Goal: Transaction & Acquisition: Book appointment/travel/reservation

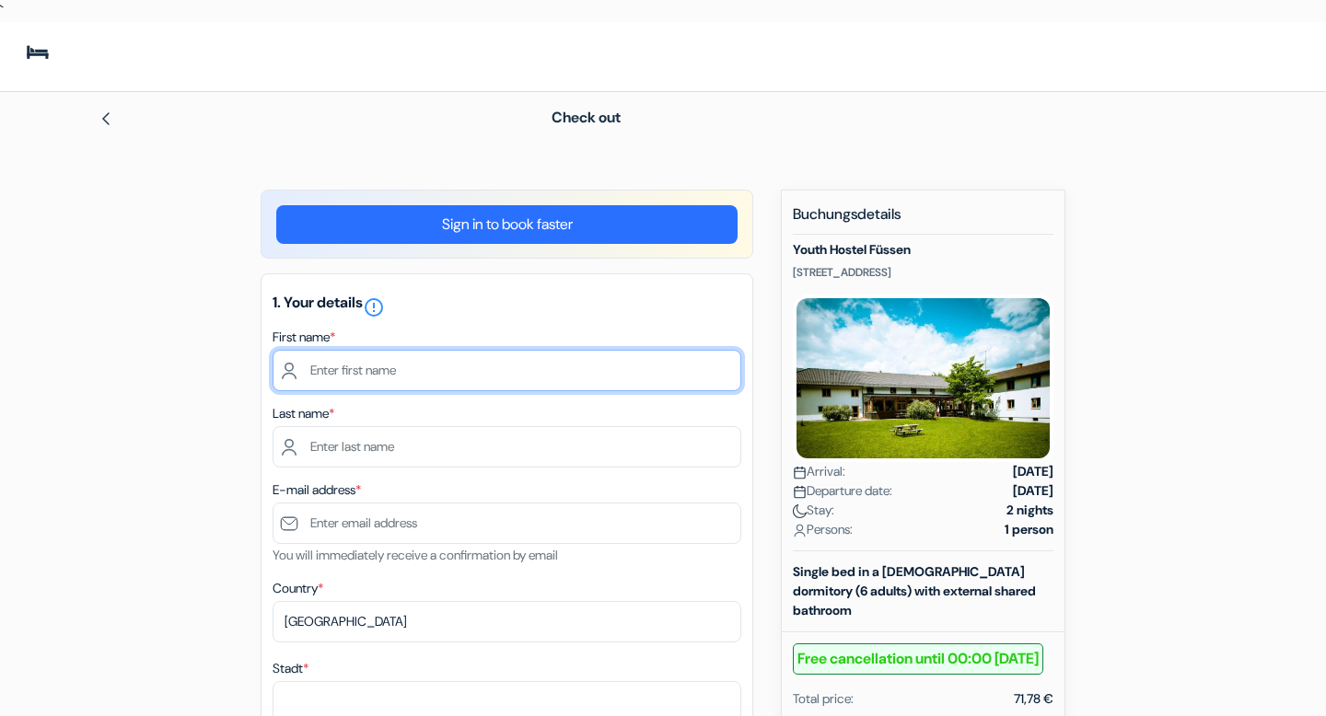
click at [427, 389] on input "text" at bounding box center [507, 370] width 469 height 41
type input "Juliana"
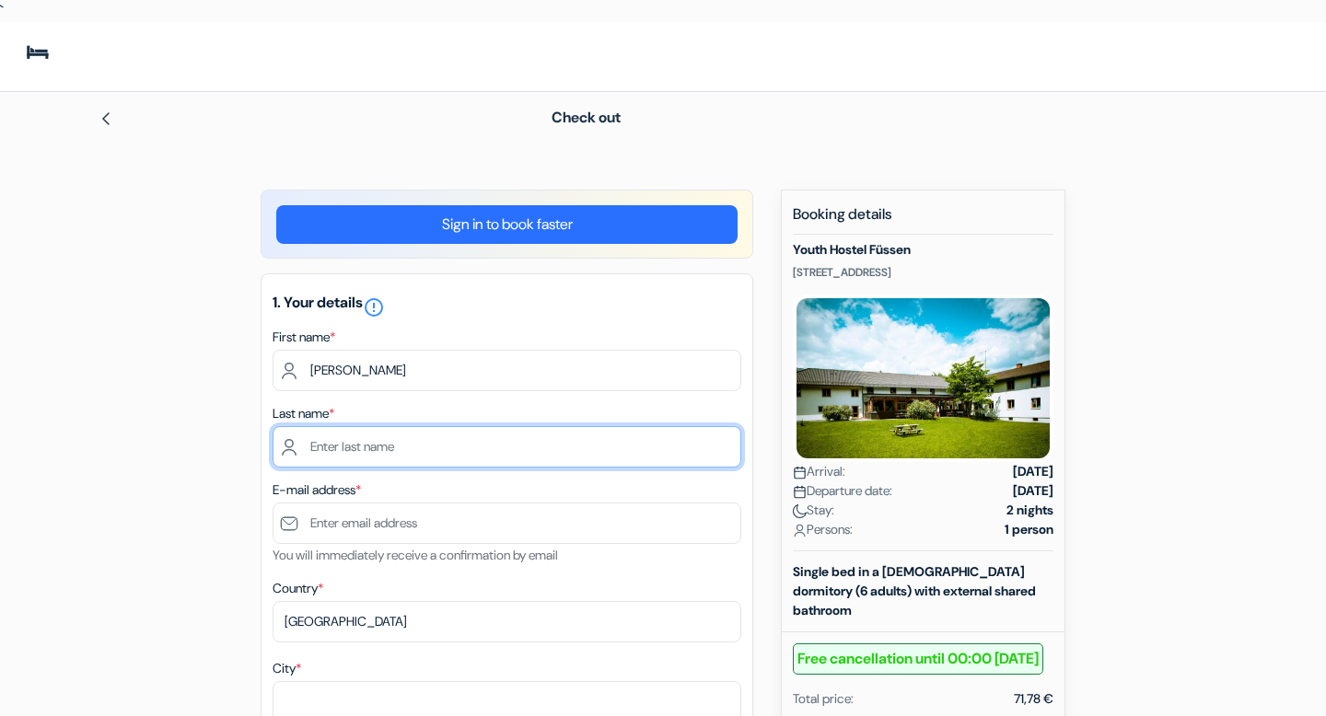
click at [373, 459] on input "text" at bounding box center [507, 446] width 469 height 41
type input "Hosne Nakata"
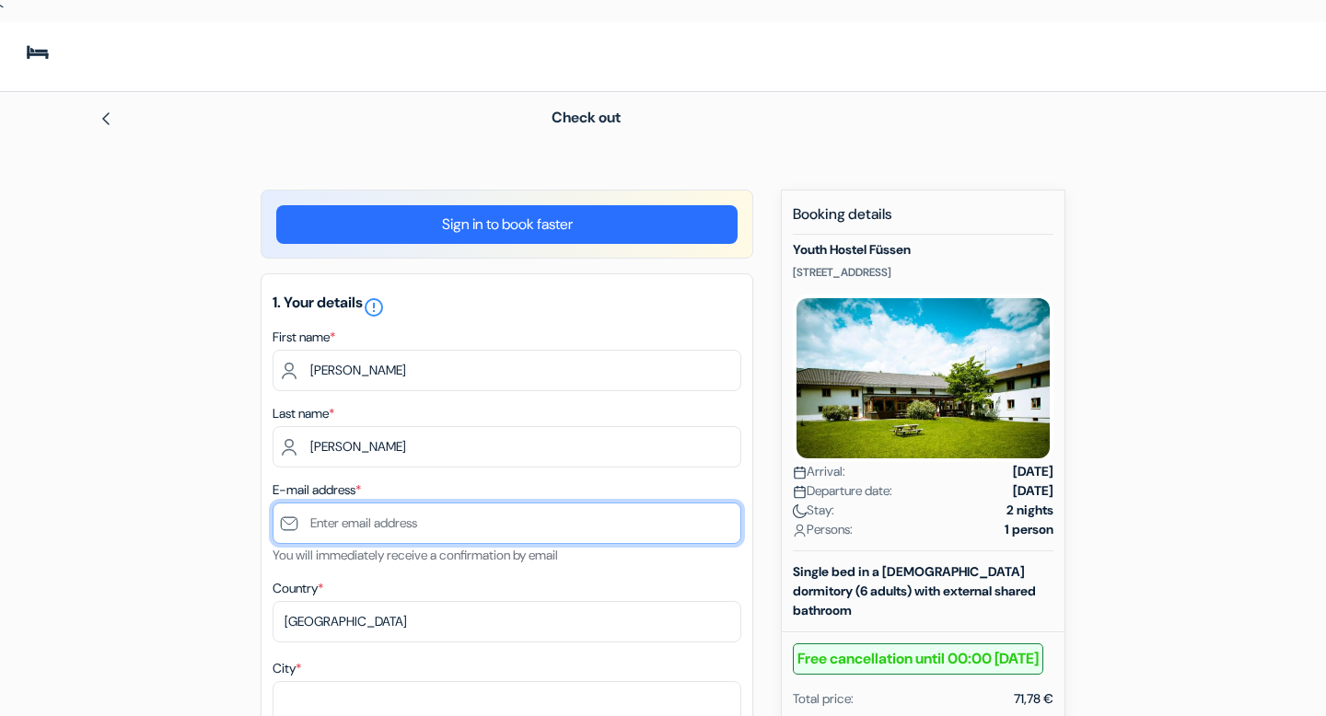
click at [355, 525] on input "text" at bounding box center [507, 523] width 469 height 41
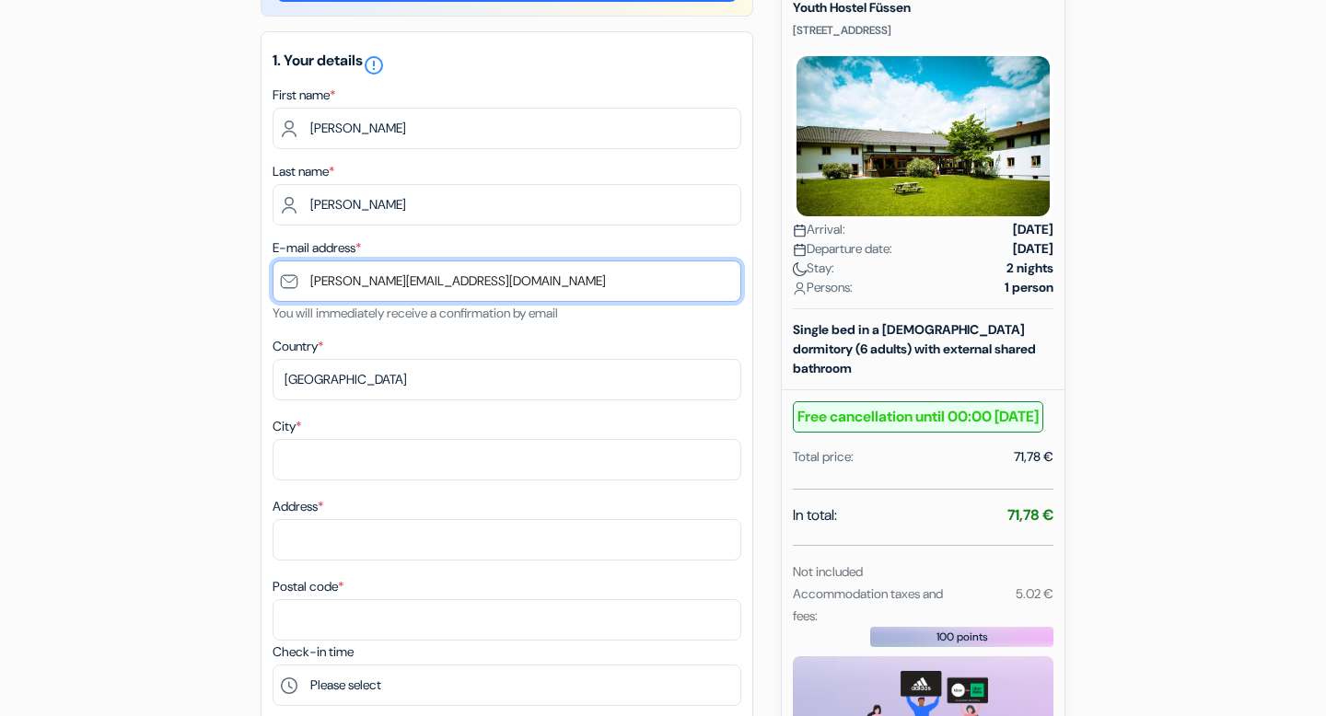
scroll to position [262, 0]
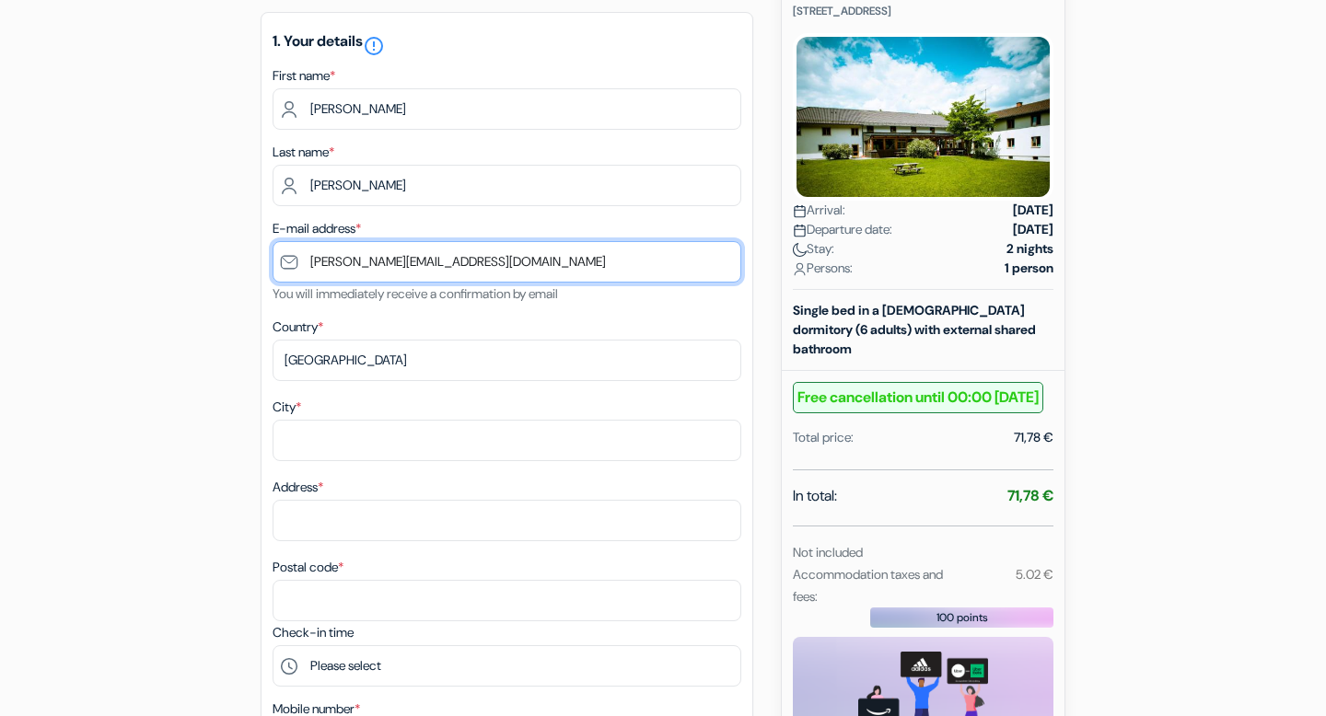
type input "[PERSON_NAME][EMAIL_ADDRESS][DOMAIN_NAME]"
click at [514, 405] on div "1. Your details error_outline First name * Juliana Last name * Hosne Nakata E-m…" at bounding box center [507, 449] width 493 height 874
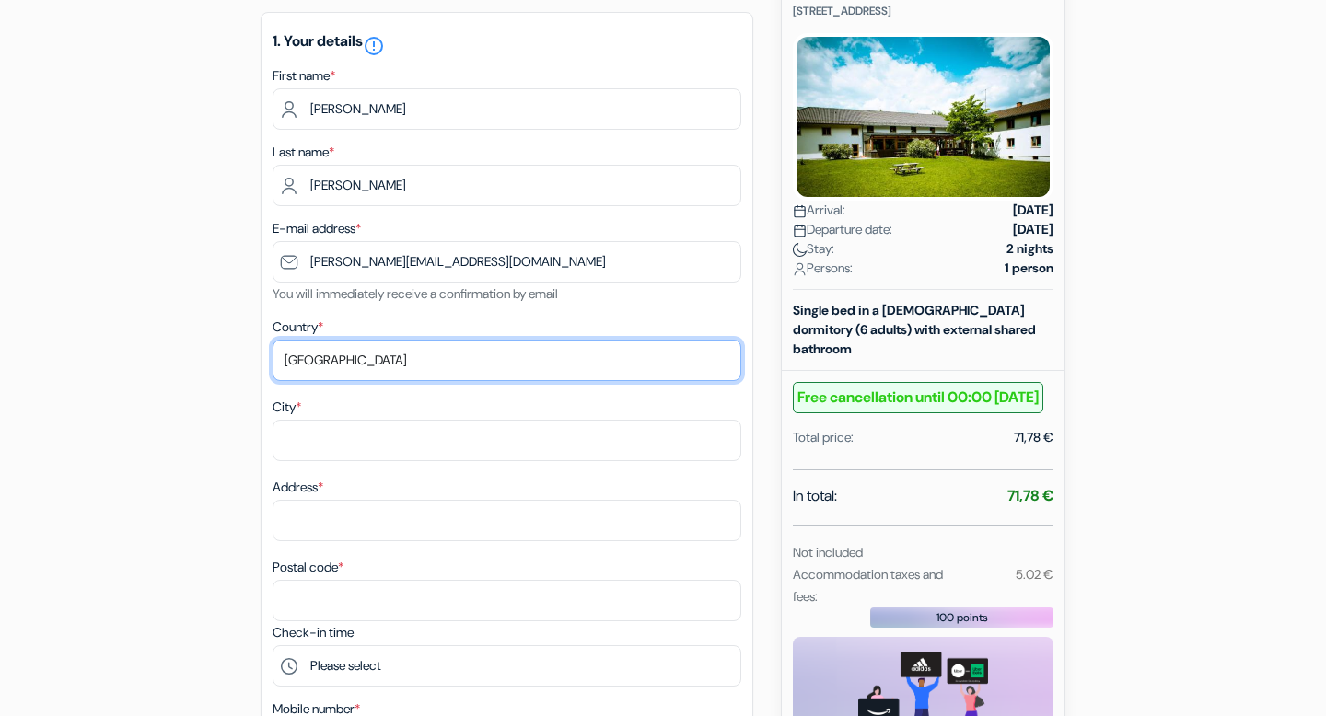
click at [478, 380] on select "Select country Abkhazia Afghanistan Albania Algeria American Samoa Andorra Ango…" at bounding box center [507, 360] width 469 height 41
select select "br"
click at [273, 351] on select "Select country Abkhazia Afghanistan Albania Algeria American Samoa Andorra Ango…" at bounding box center [507, 360] width 469 height 41
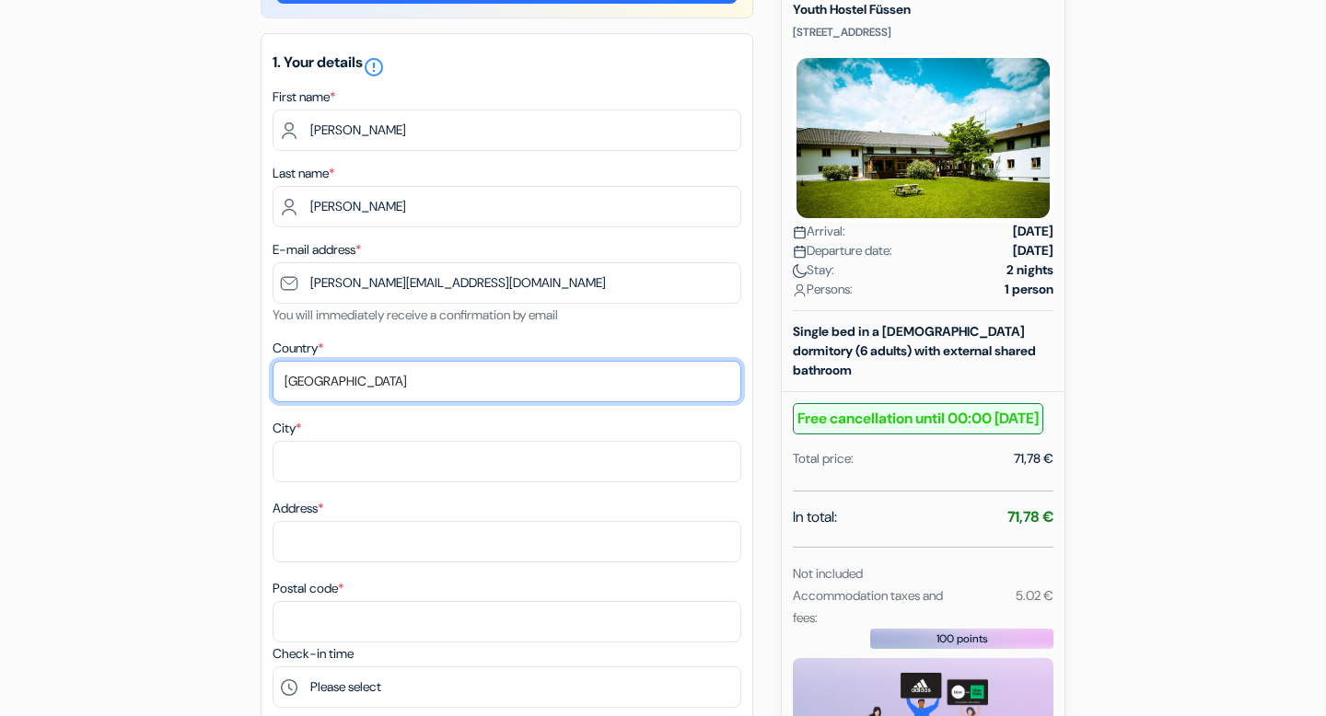
scroll to position [242, 0]
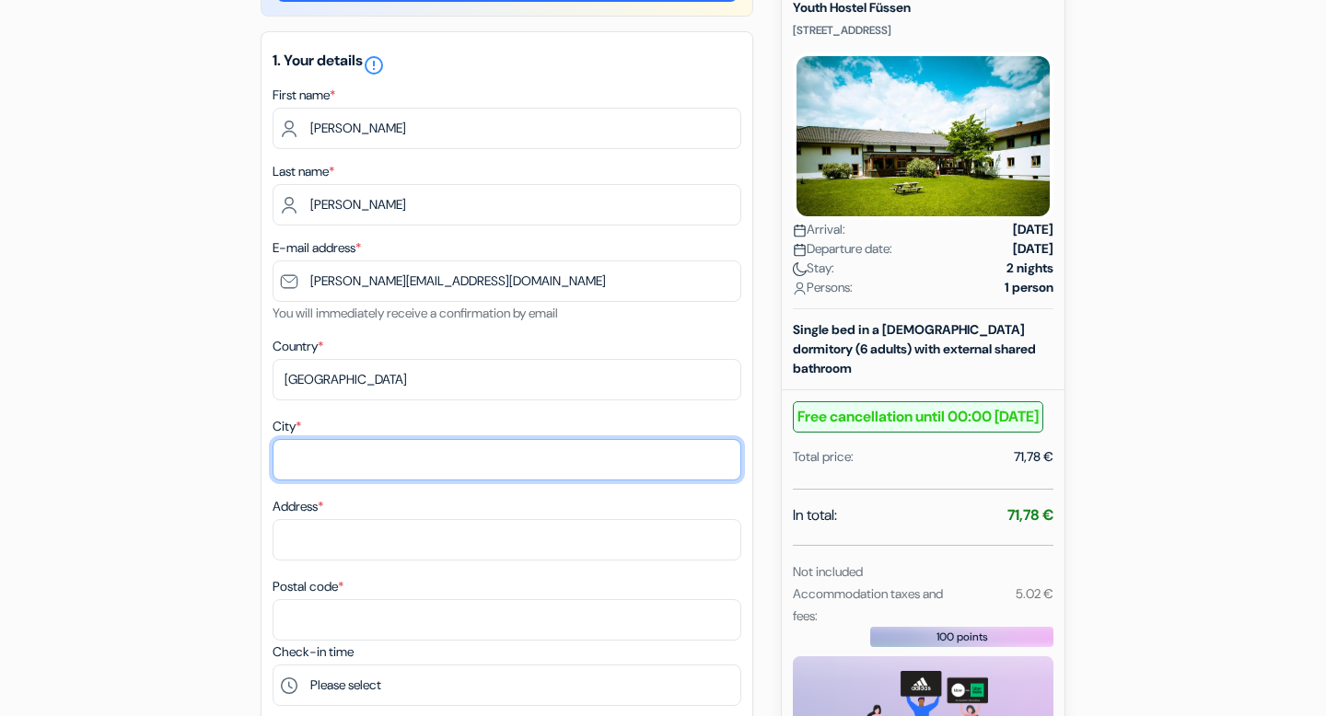
click at [316, 479] on input "City *" at bounding box center [507, 459] width 469 height 41
type input "São Paulo"
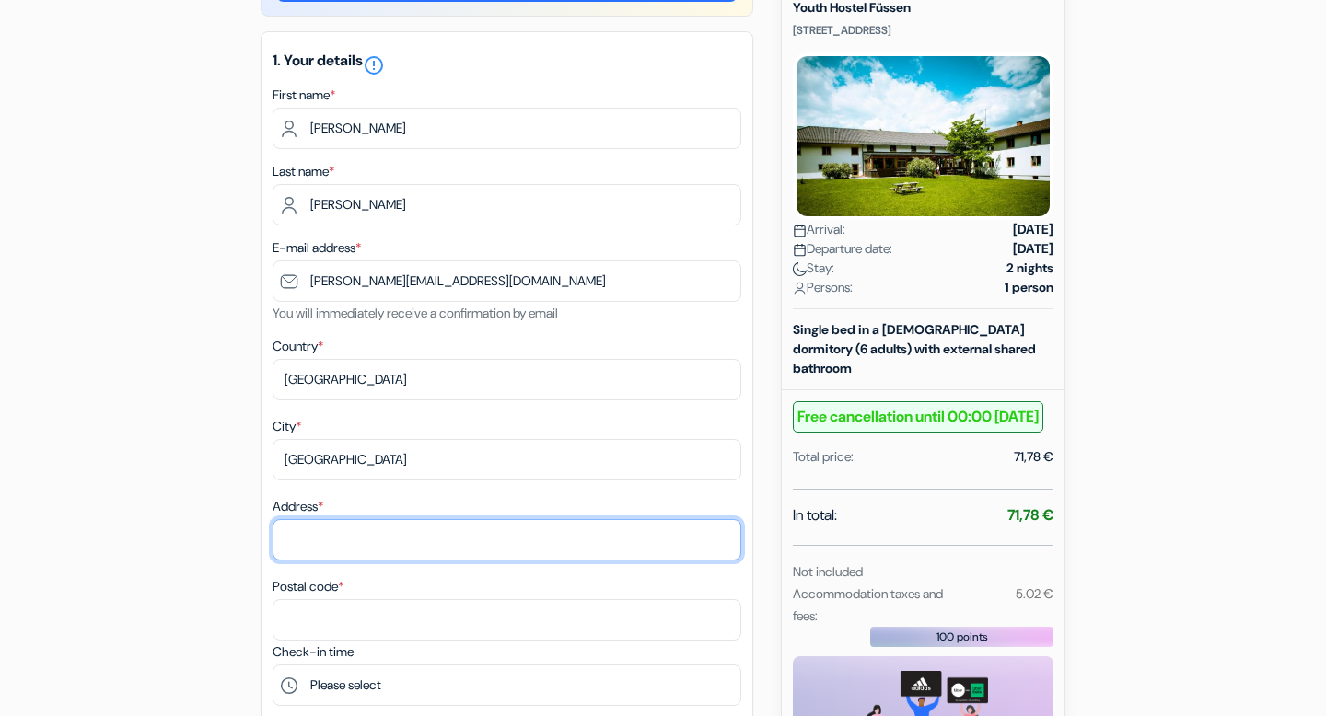
click at [318, 547] on input "Address *" at bounding box center [507, 539] width 469 height 41
type input "Garção tinoco"
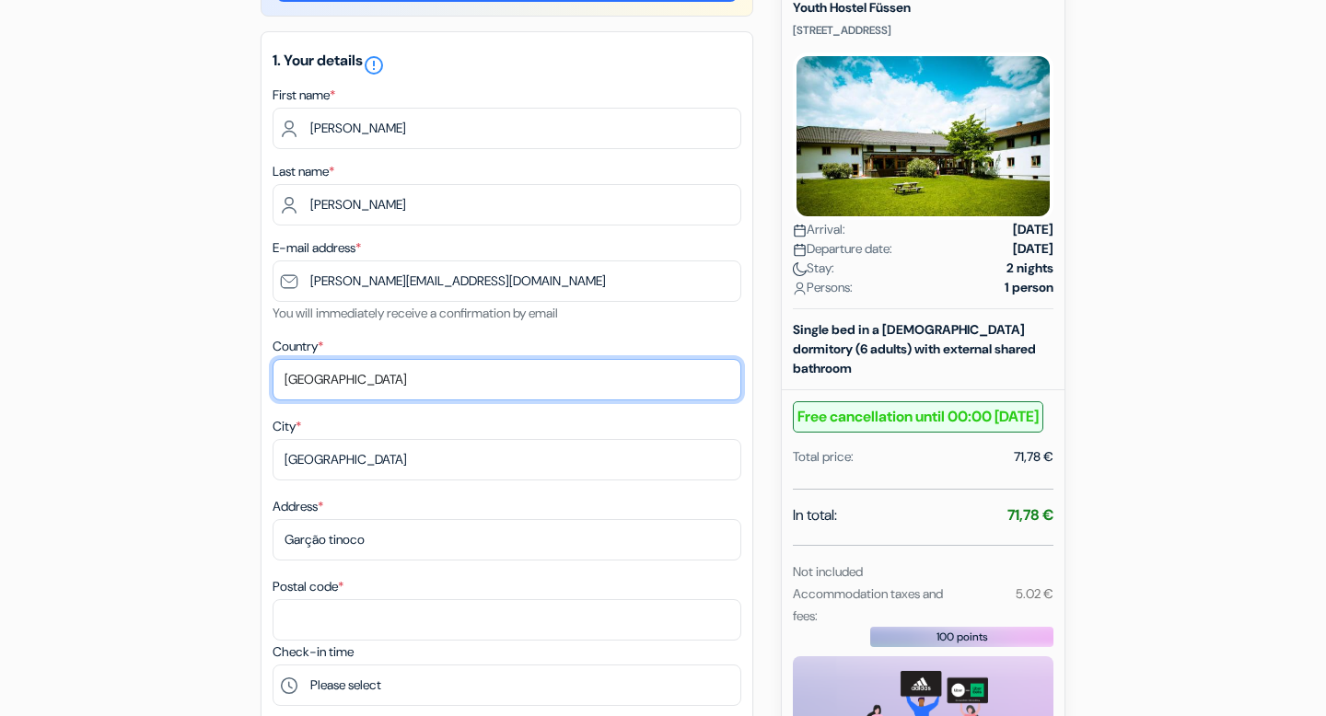
click at [409, 388] on select "Select country Abkhazia Afghanistan Albania Algeria American Samoa Andorra Ango…" at bounding box center [507, 379] width 469 height 41
click at [349, 391] on select "Select country Abkhazia Afghanistan Albania Algeria American Samoa Andorra Ango…" at bounding box center [507, 379] width 469 height 41
select select "de"
click at [273, 370] on select "Select country Abkhazia Afghanistan Albania Algeria American Samoa Andorra Ango…" at bounding box center [507, 379] width 469 height 41
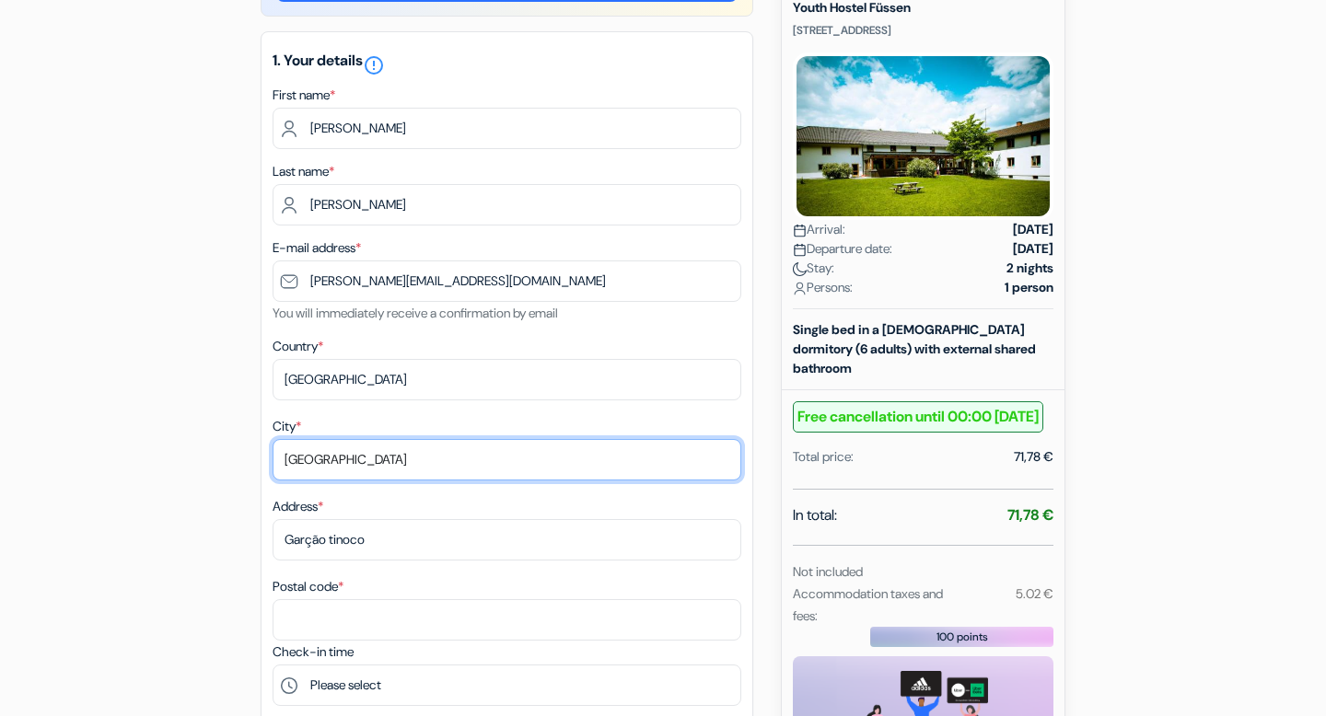
click at [381, 481] on input "São Paulo" at bounding box center [507, 459] width 469 height 41
type input "S"
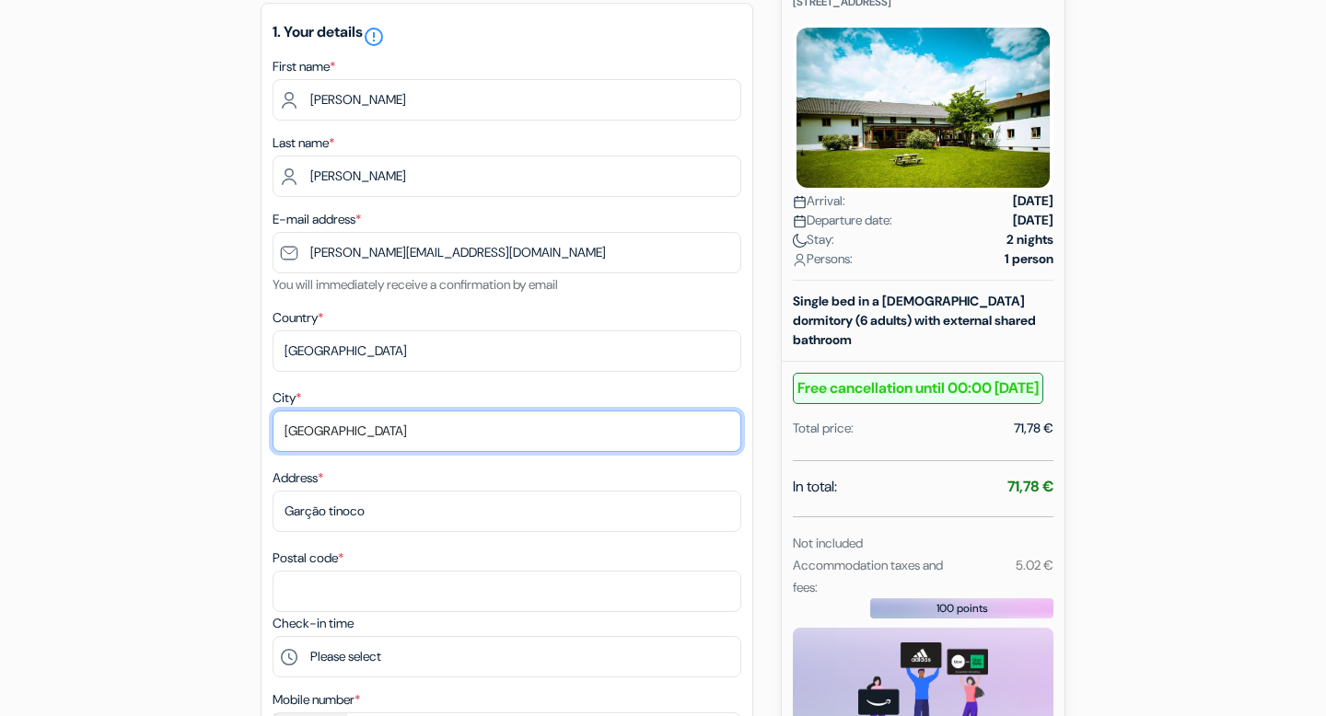
scroll to position [273, 0]
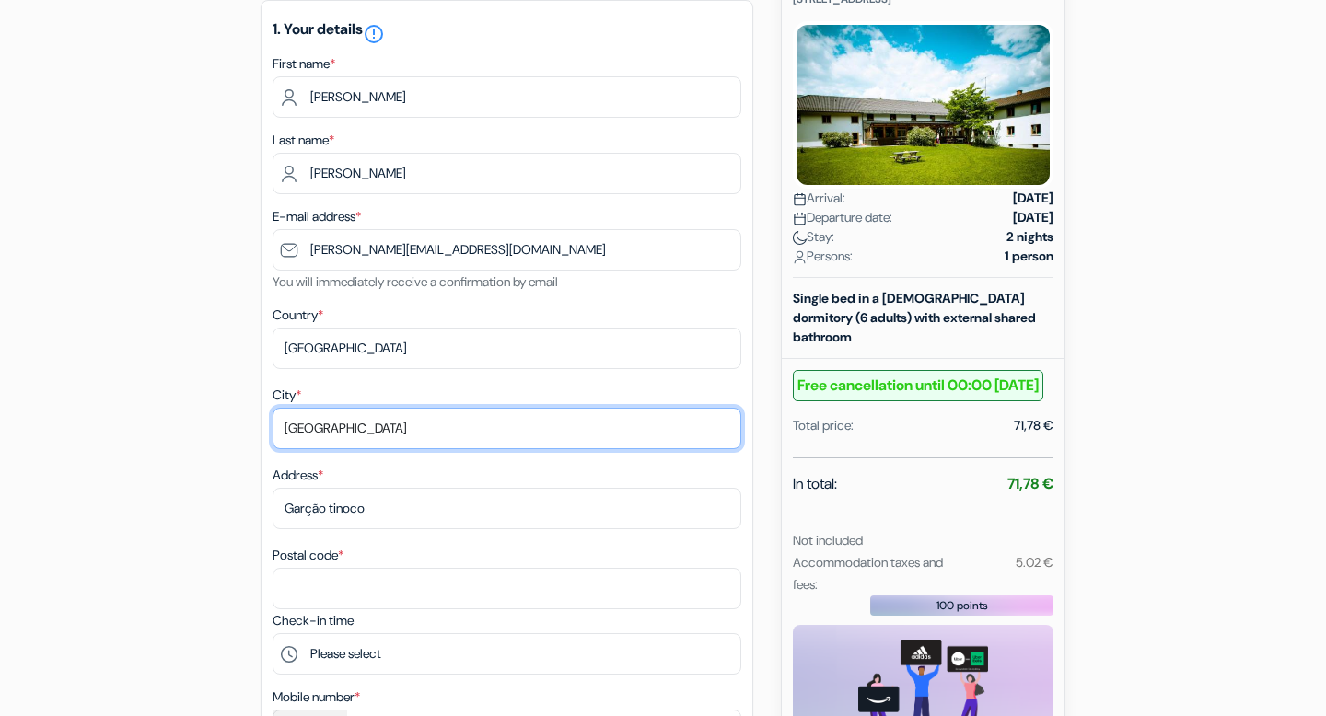
type input "Darmstadt"
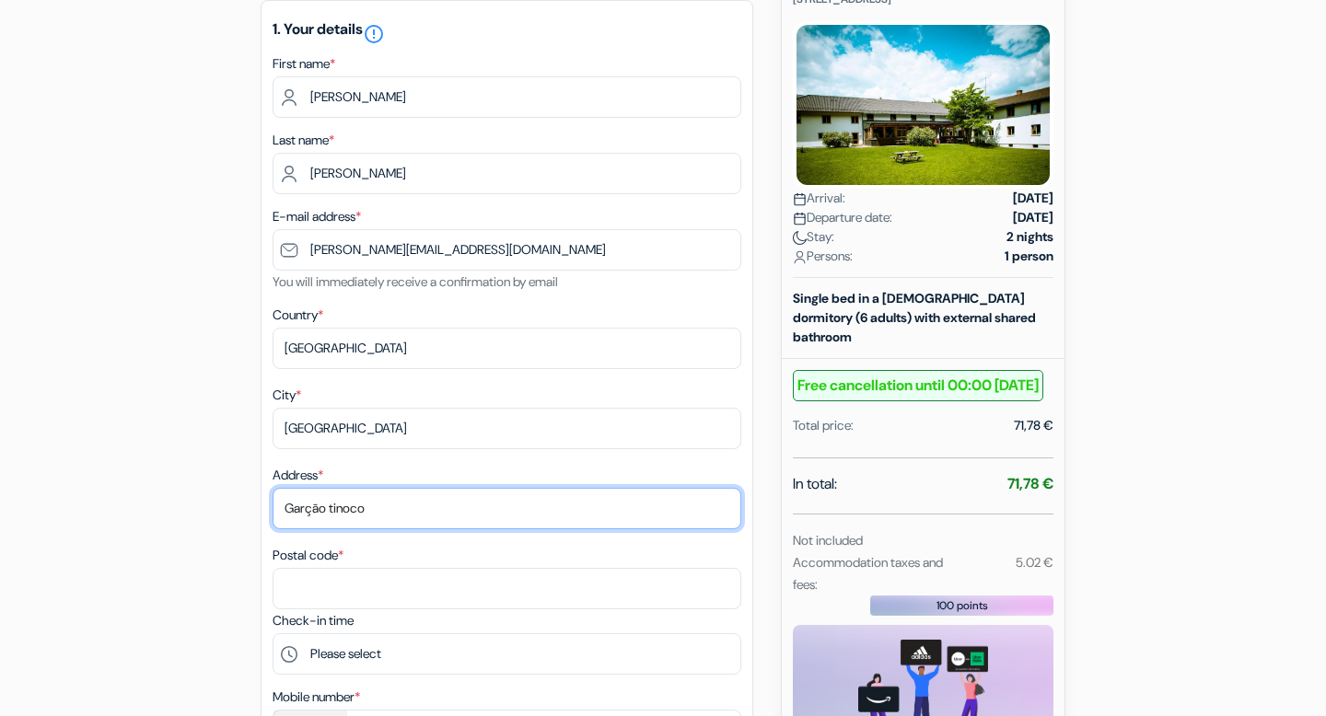
click at [534, 518] on input "Garção tinoco" at bounding box center [507, 508] width 469 height 41
type input "G"
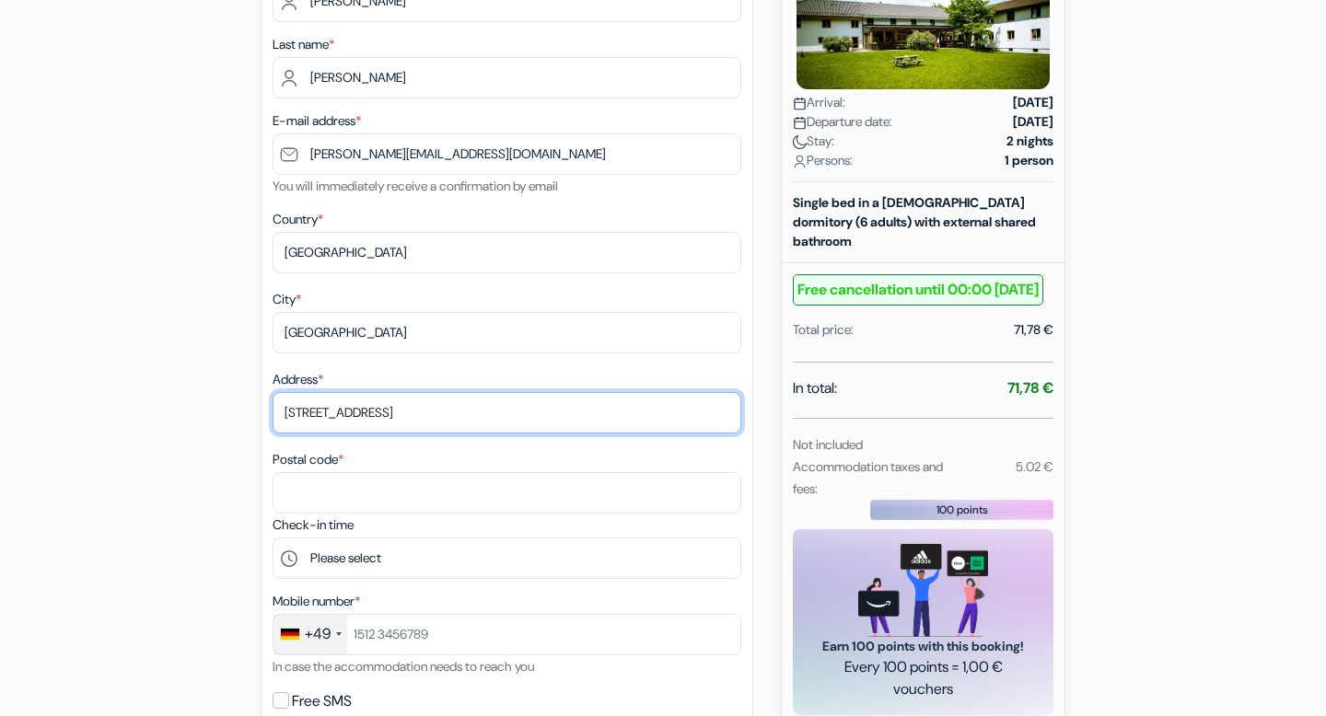
scroll to position [370, 0]
type input "Elisabethenstrasse 32"
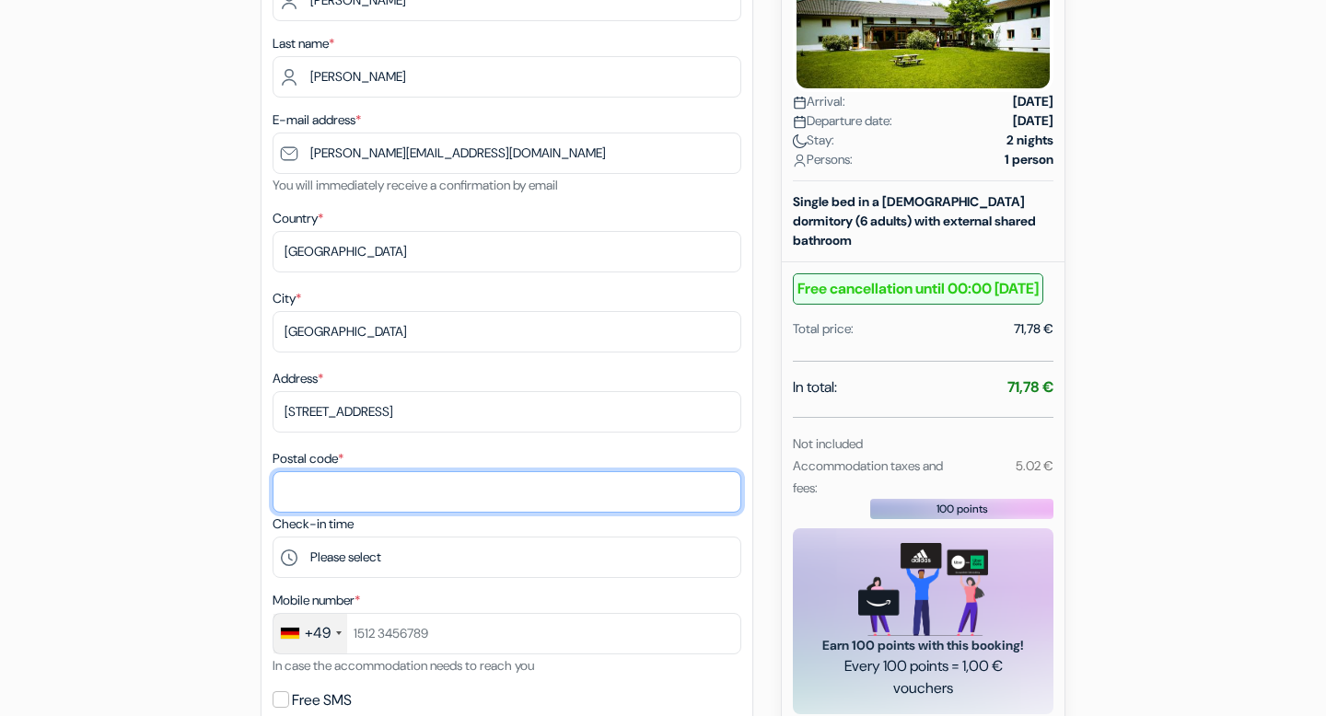
click at [591, 490] on input "Postal code *" at bounding box center [507, 491] width 469 height 41
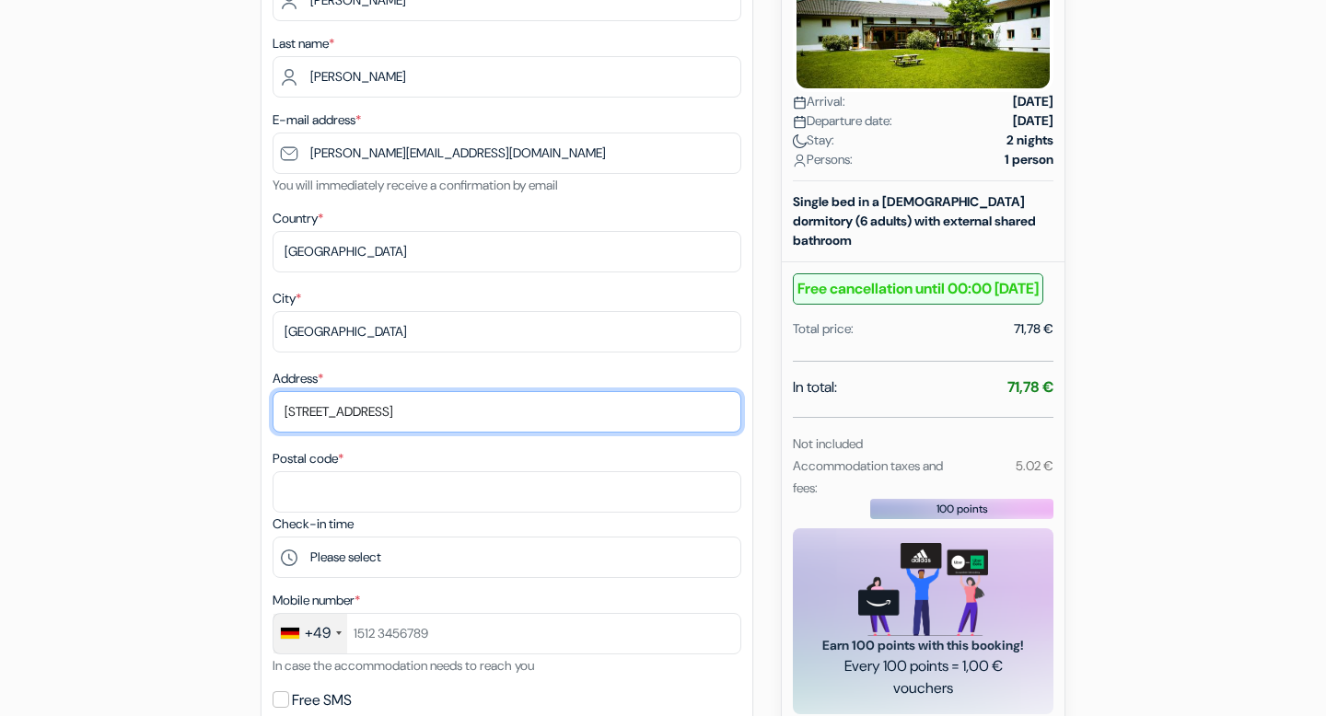
click at [452, 427] on input "Elisabethenstrasse 32" at bounding box center [507, 411] width 469 height 41
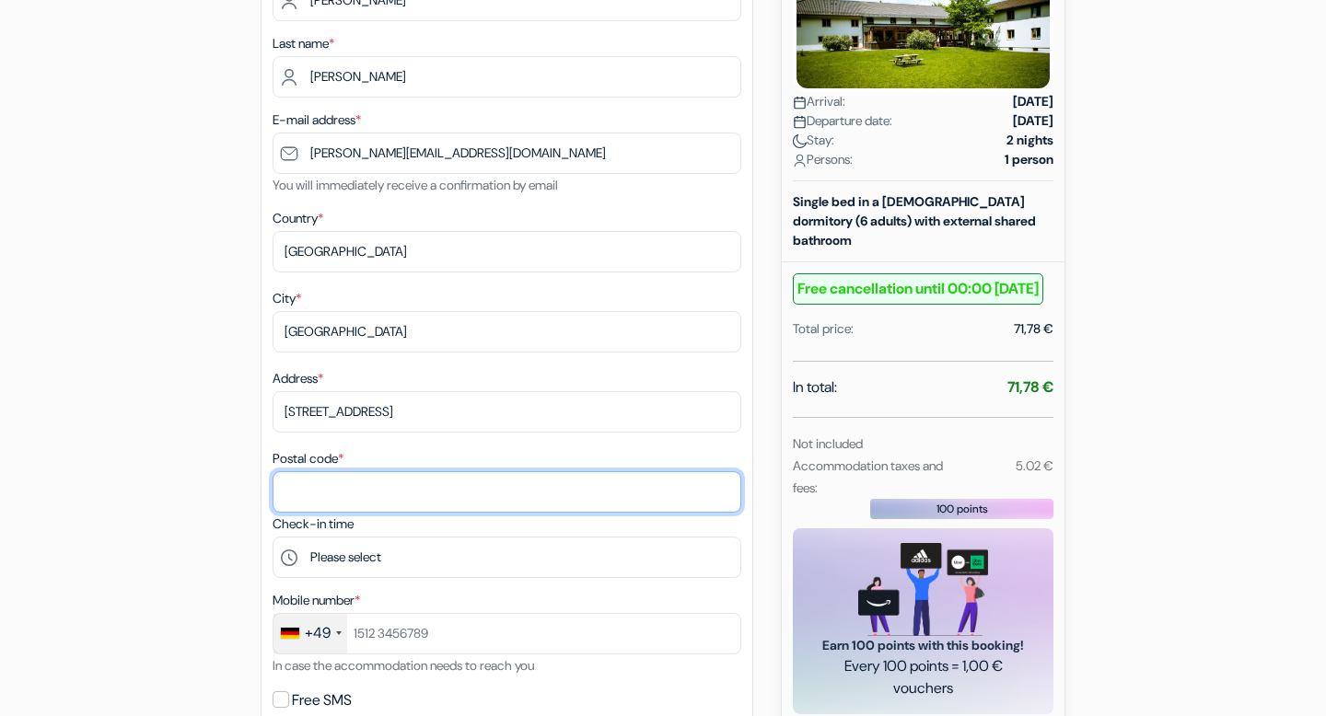
click at [348, 511] on input "Postal code *" at bounding box center [507, 491] width 469 height 41
paste input "64283"
type input "64283"
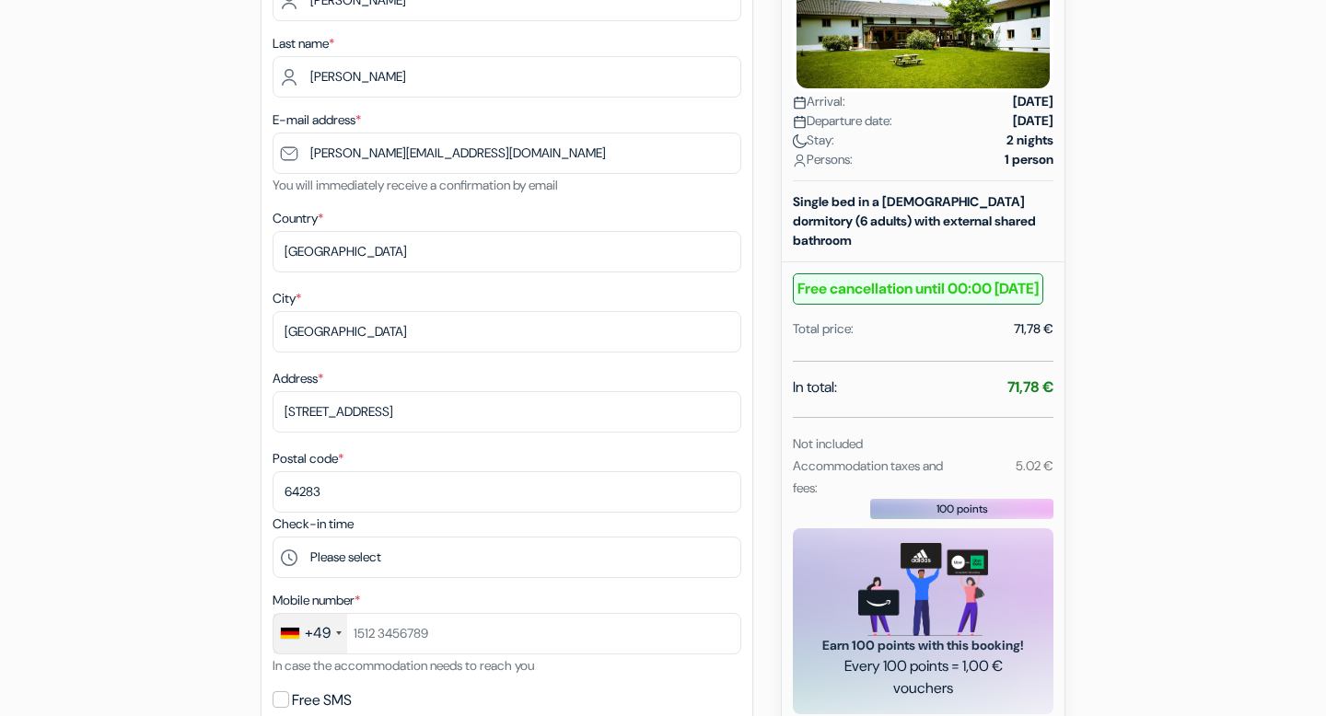
click at [112, 395] on div "add_box Youth Hostel Füssen Mariahilferstrasse 5, Füssen, Germany Accommodation…" at bounding box center [662, 654] width 1215 height 1668
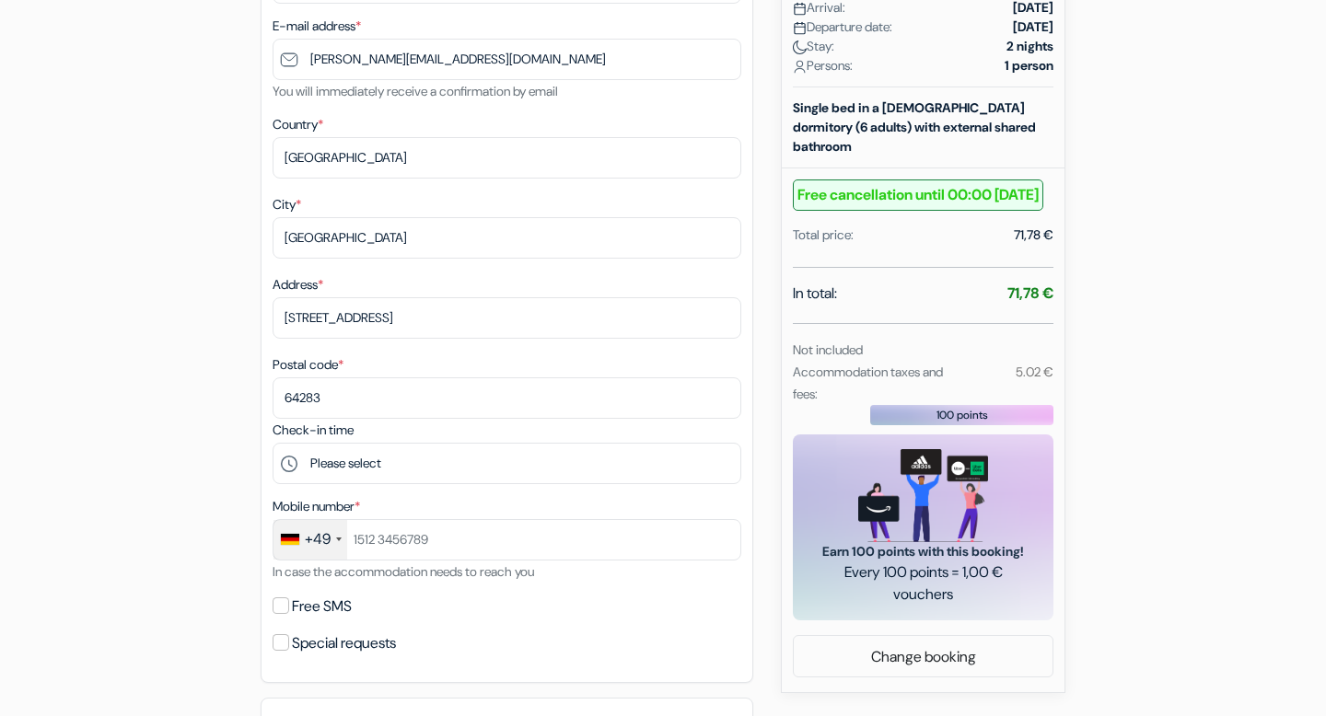
scroll to position [522, 0]
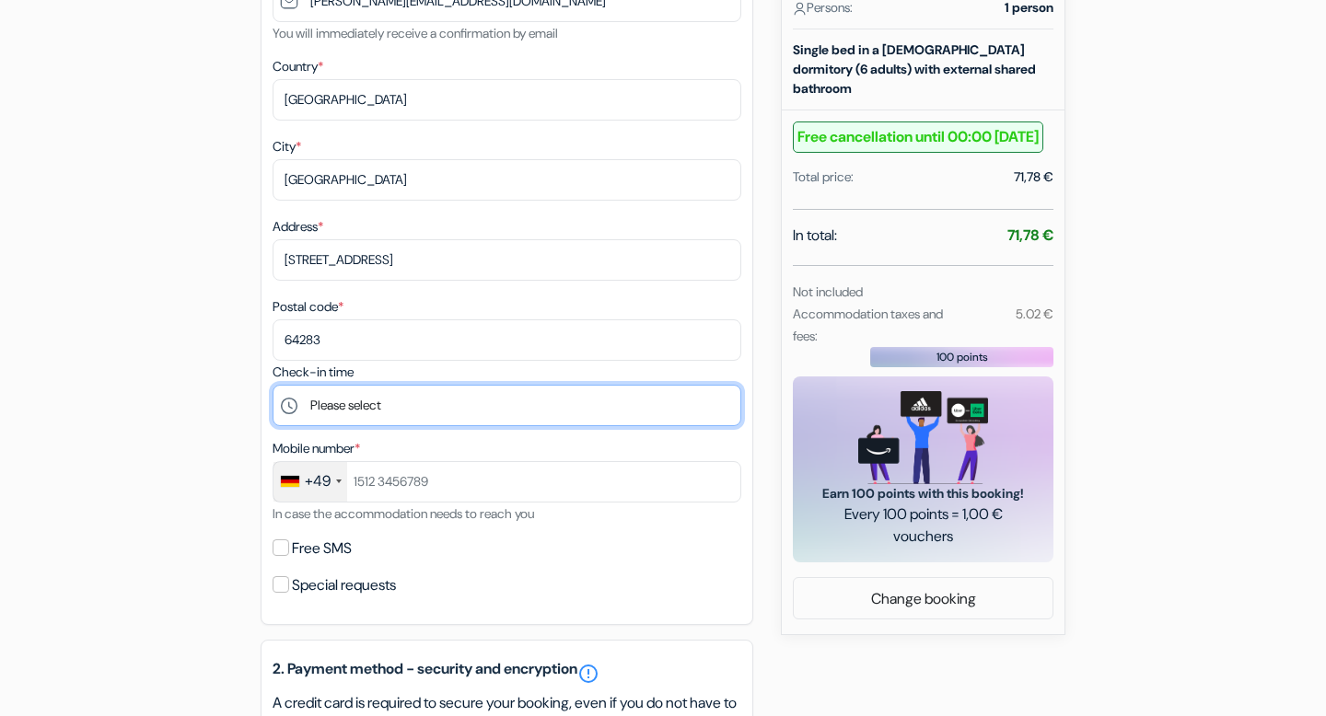
click at [373, 404] on select "Please select 5:00 PM 18:00 7:00 PM 8:00 PM 9:00 PM 10:00 PM" at bounding box center [507, 405] width 469 height 41
click at [431, 426] on select "Please select 5:00 PM 18:00 7:00 PM 8:00 PM 9:00 PM 10:00 PM" at bounding box center [507, 405] width 469 height 41
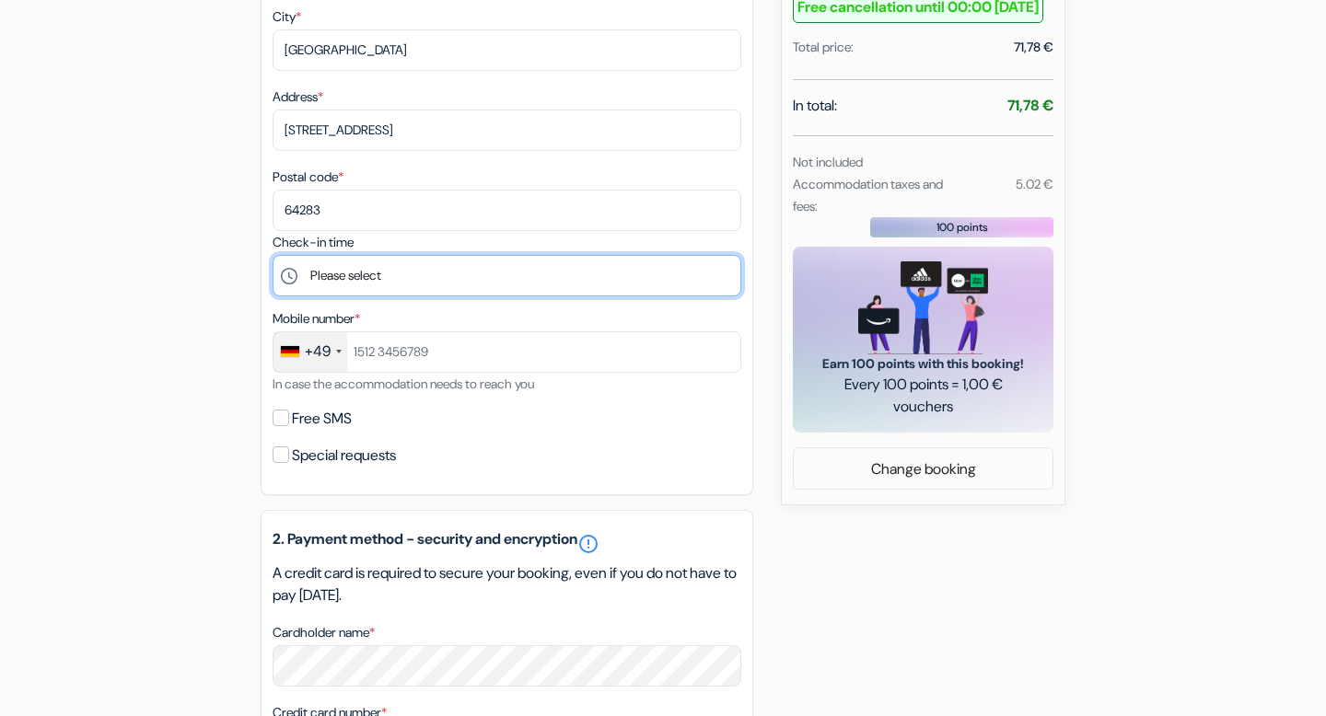
scroll to position [666, 0]
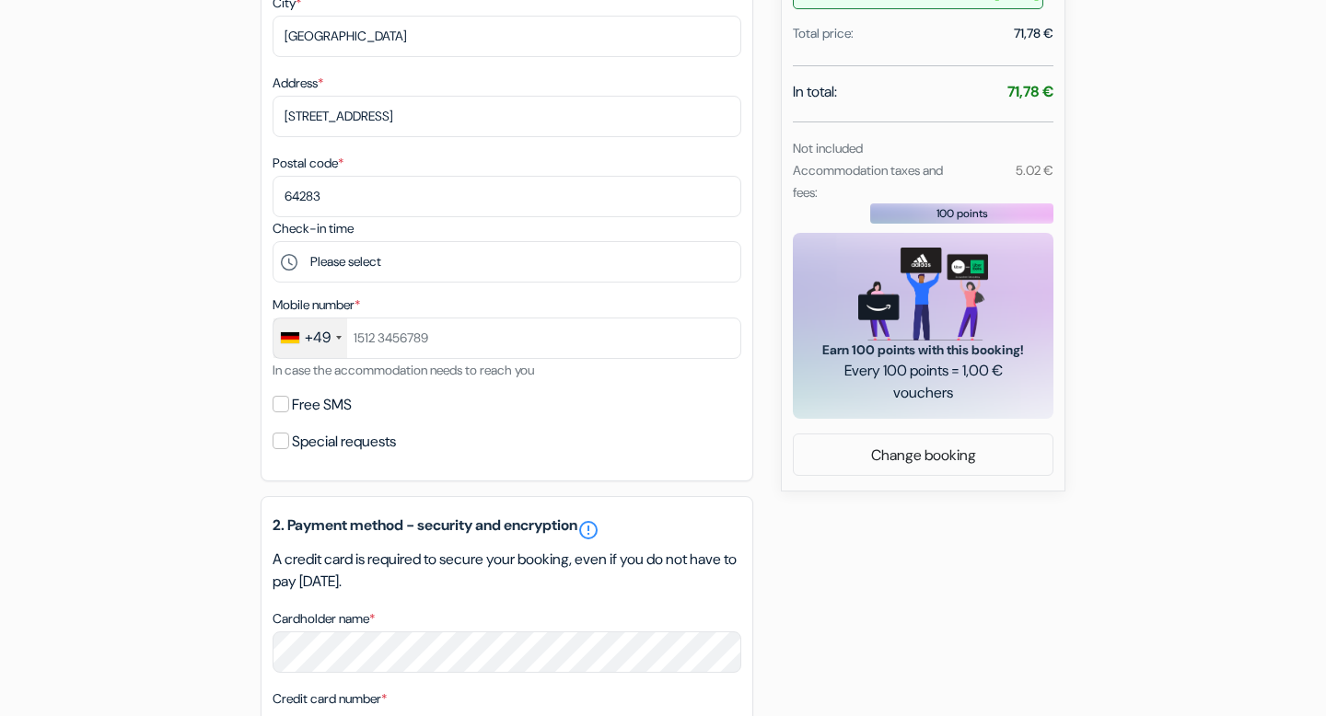
click at [328, 347] on font "+49" at bounding box center [318, 337] width 26 height 19
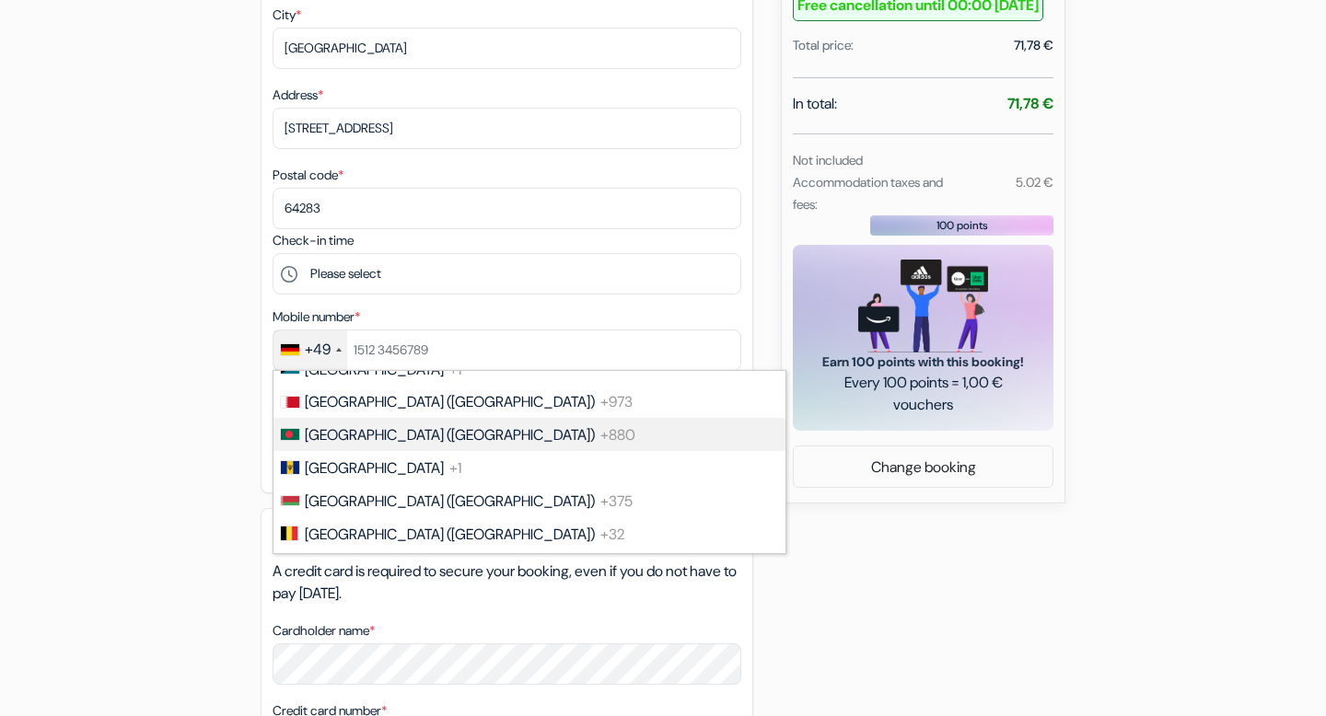
scroll to position [696, 0]
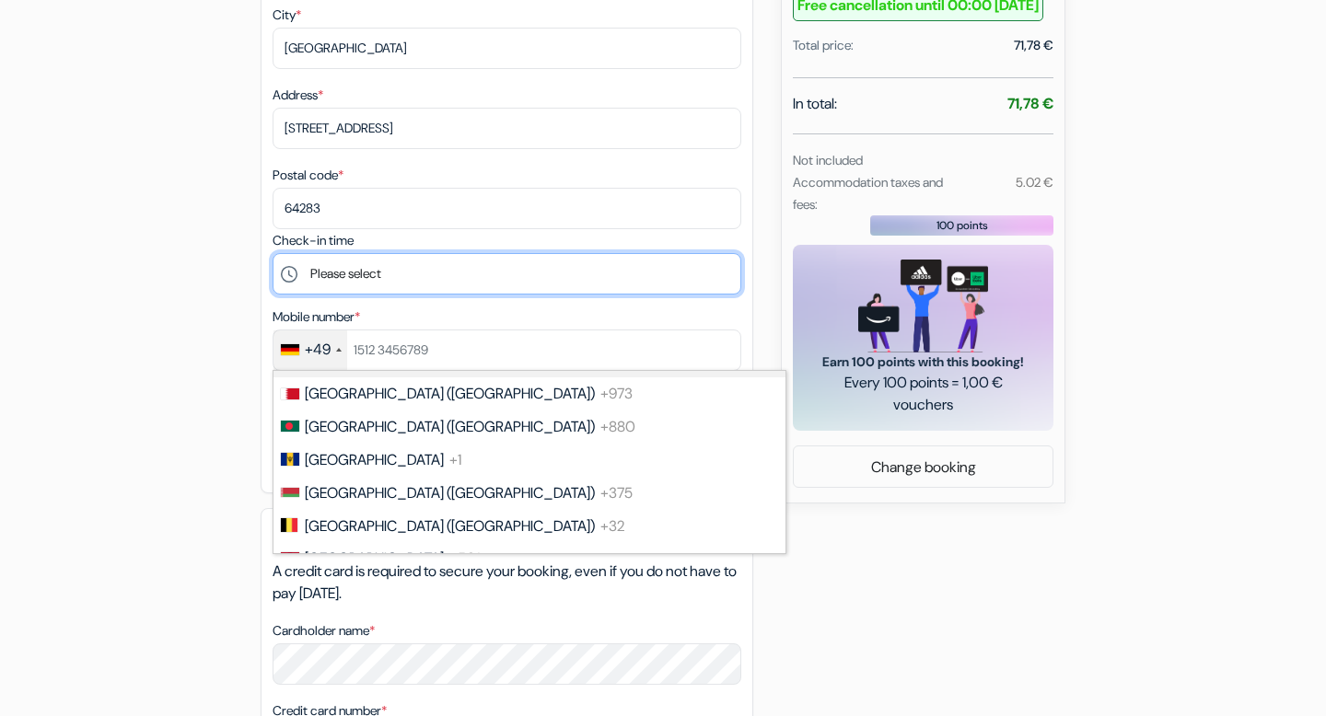
click at [403, 293] on select "Please select 5:00 PM 18:00 7:00 PM 8:00 PM 9:00 PM 10:00 PM" at bounding box center [507, 273] width 469 height 41
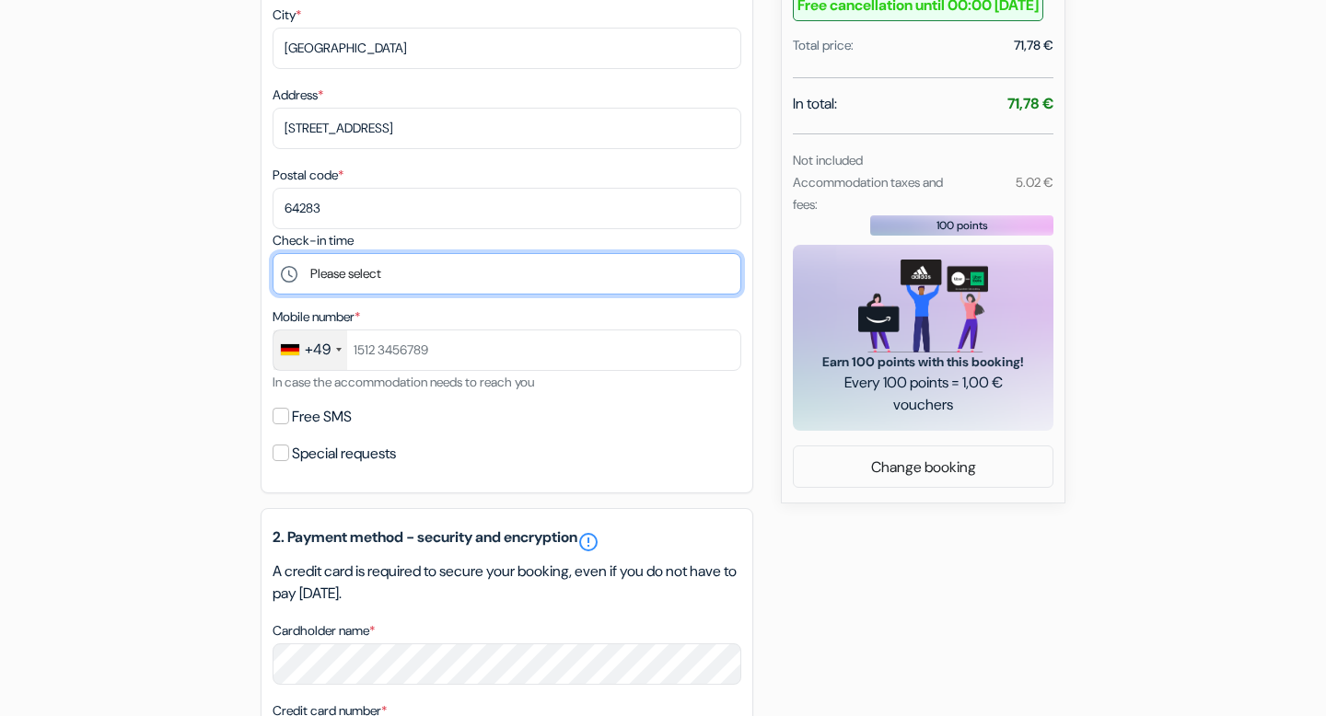
select select "17"
click at [273, 266] on select "Please select 5:00 PM 18:00 7:00 PM 8:00 PM 9:00 PM 10:00 PM" at bounding box center [507, 273] width 469 height 41
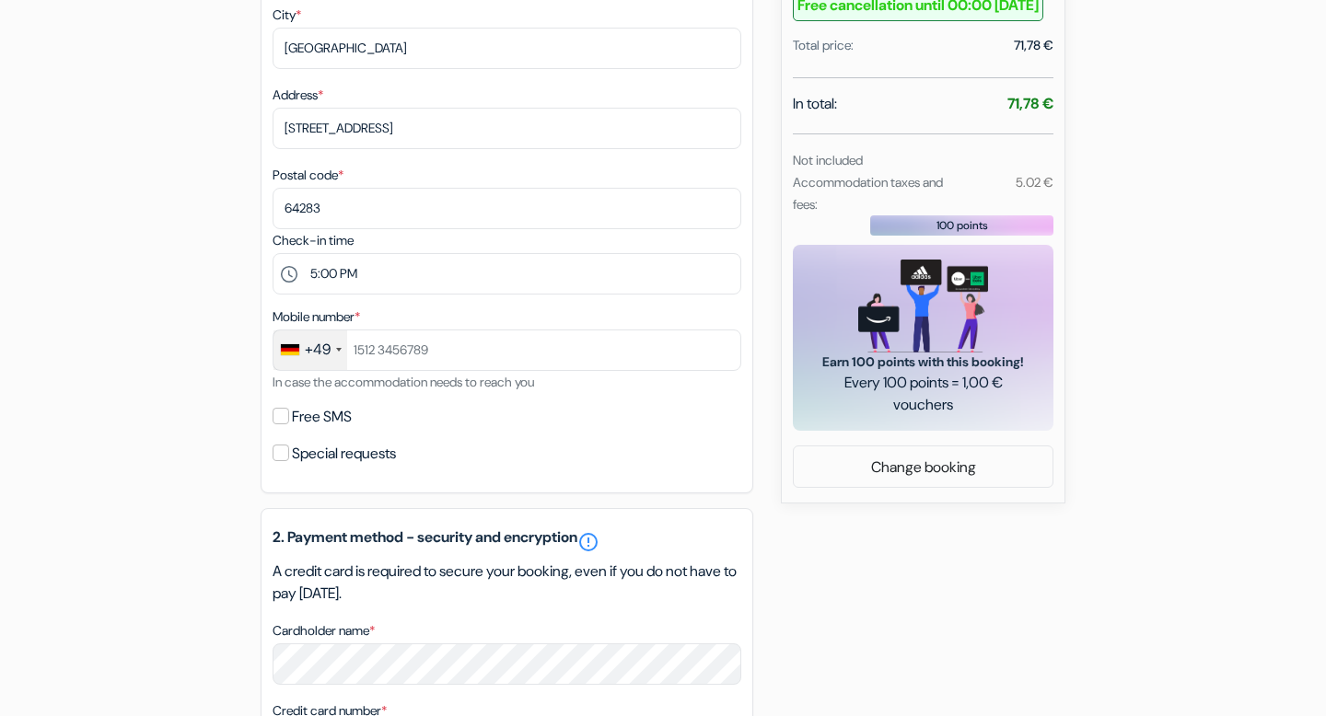
click at [327, 359] on font "+49" at bounding box center [318, 349] width 26 height 19
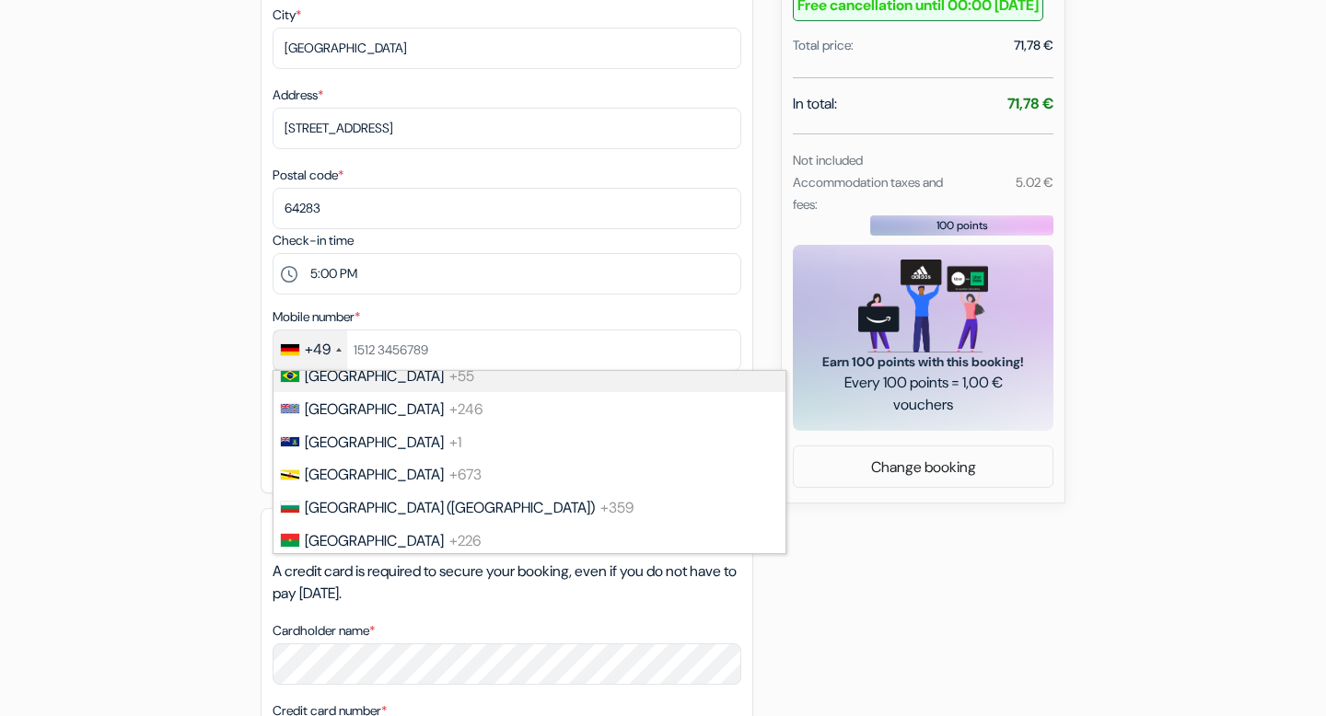
scroll to position [1097, 0]
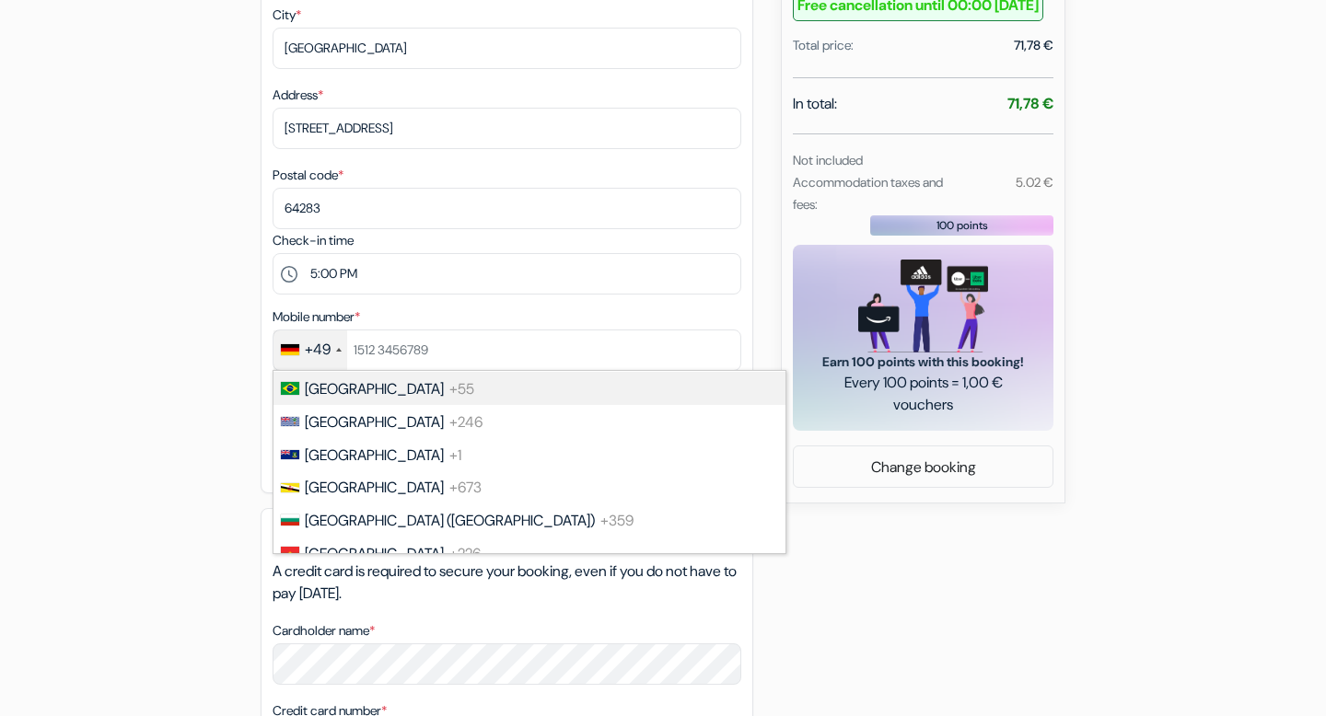
click at [449, 399] on font "+55" at bounding box center [461, 388] width 25 height 19
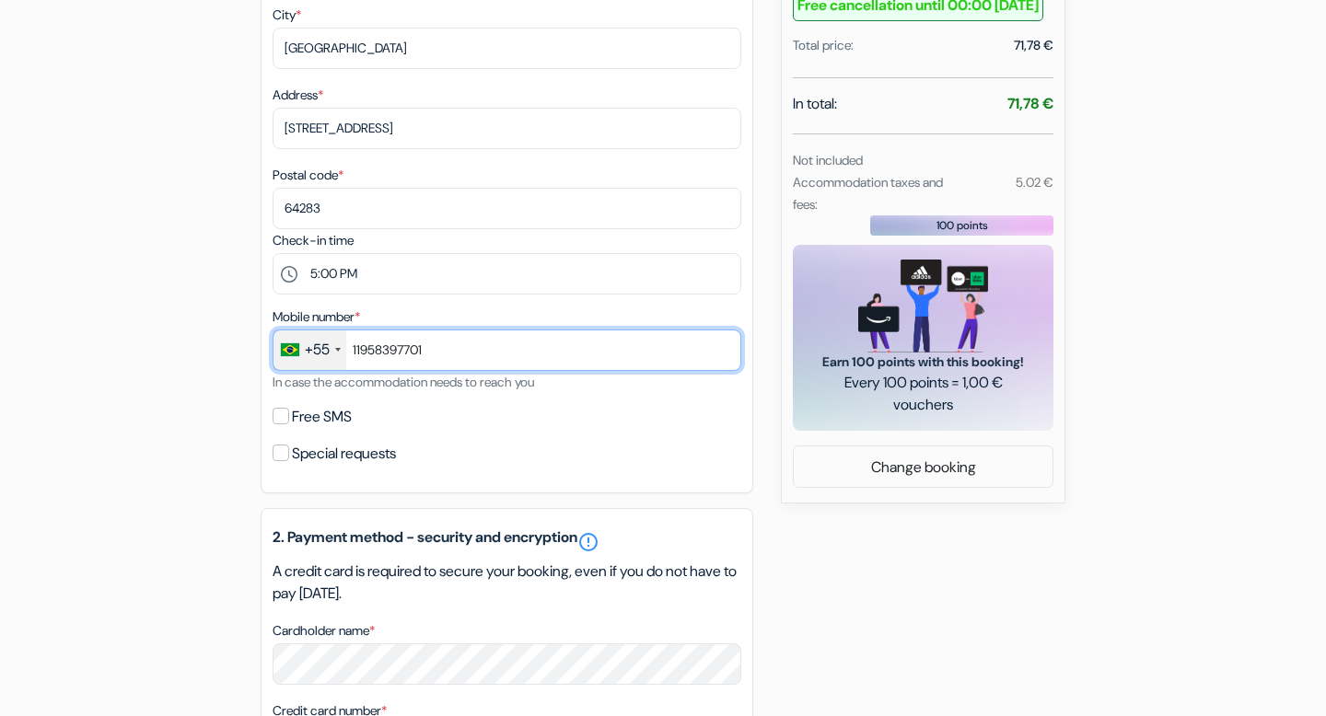
type input "11958397701"
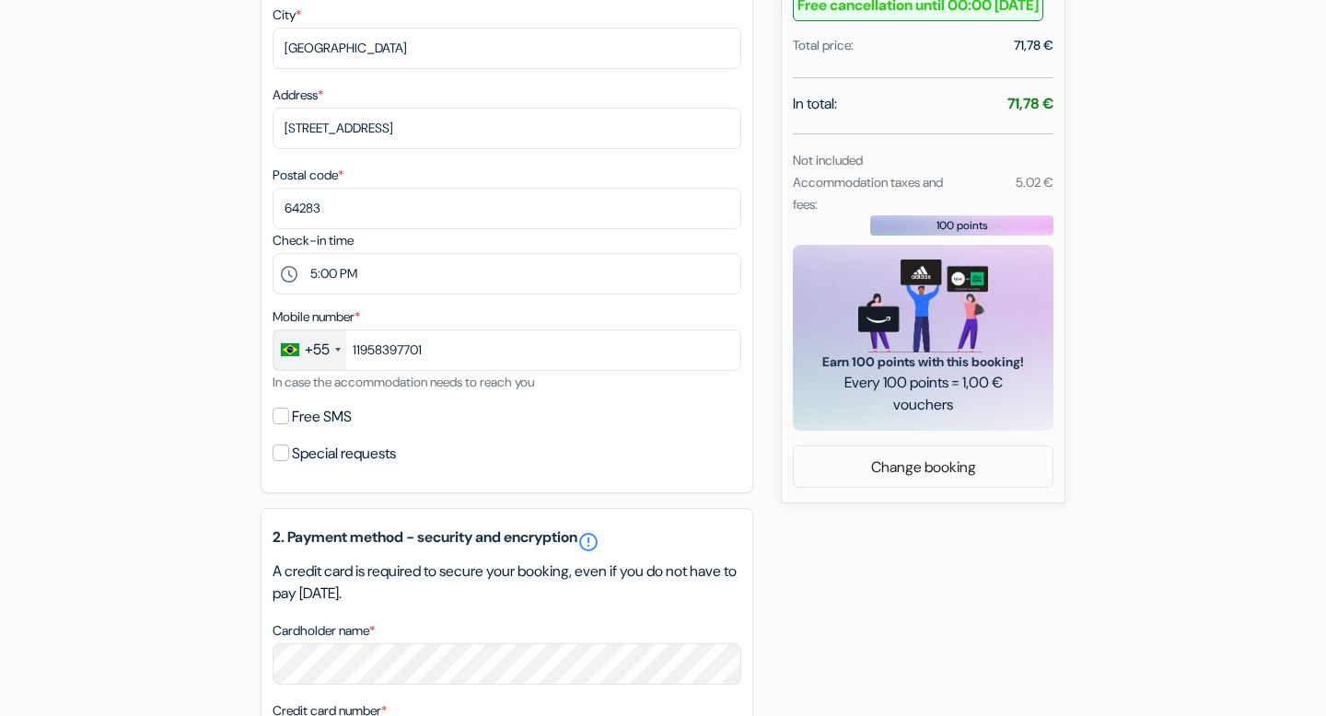
click at [117, 439] on div "add_box Youth Hostel Füssen Mariahilferstrasse 5, Füssen, Germany Accommodation…" at bounding box center [662, 370] width 1215 height 1668
click at [282, 424] on input "Free SMS" at bounding box center [281, 416] width 17 height 17
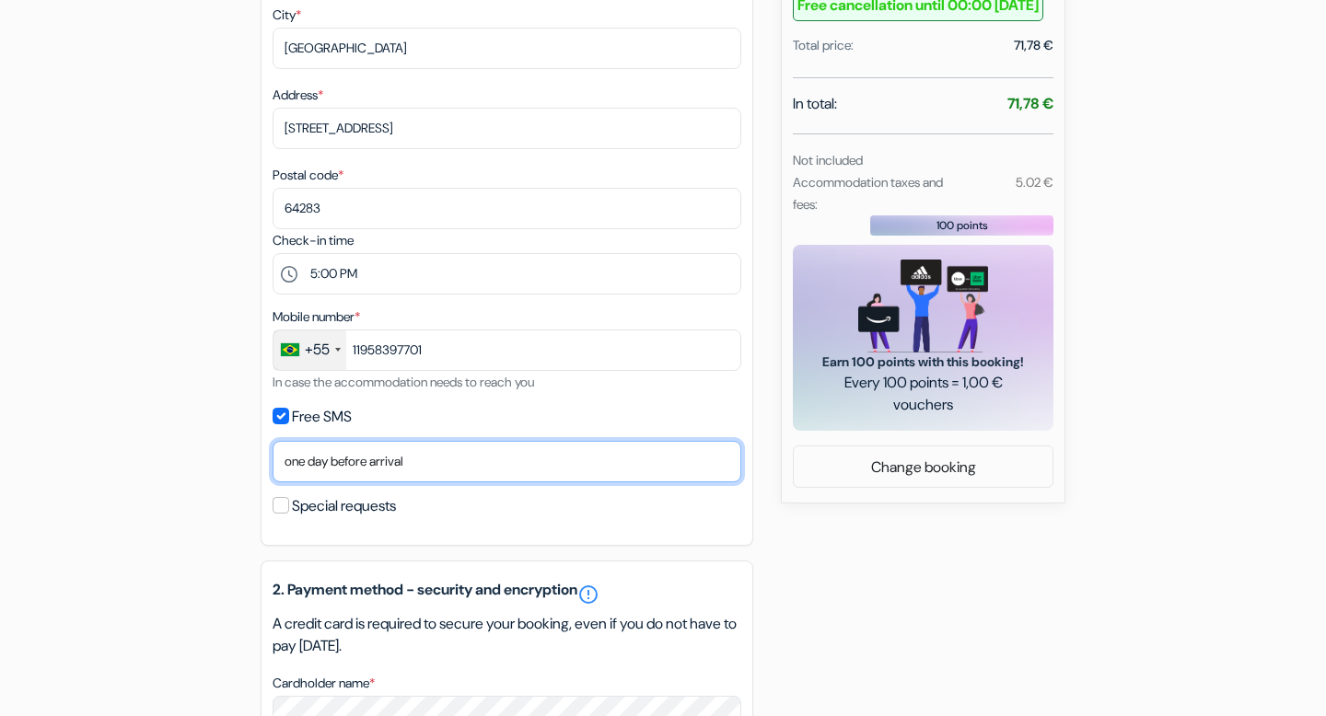
click at [402, 475] on select "No thanks Send now Arrival date one day before arrival two days before arrival …" at bounding box center [507, 461] width 469 height 41
click at [273, 454] on select "No thanks Send now Arrival date one day before arrival two days before arrival …" at bounding box center [507, 461] width 469 height 41
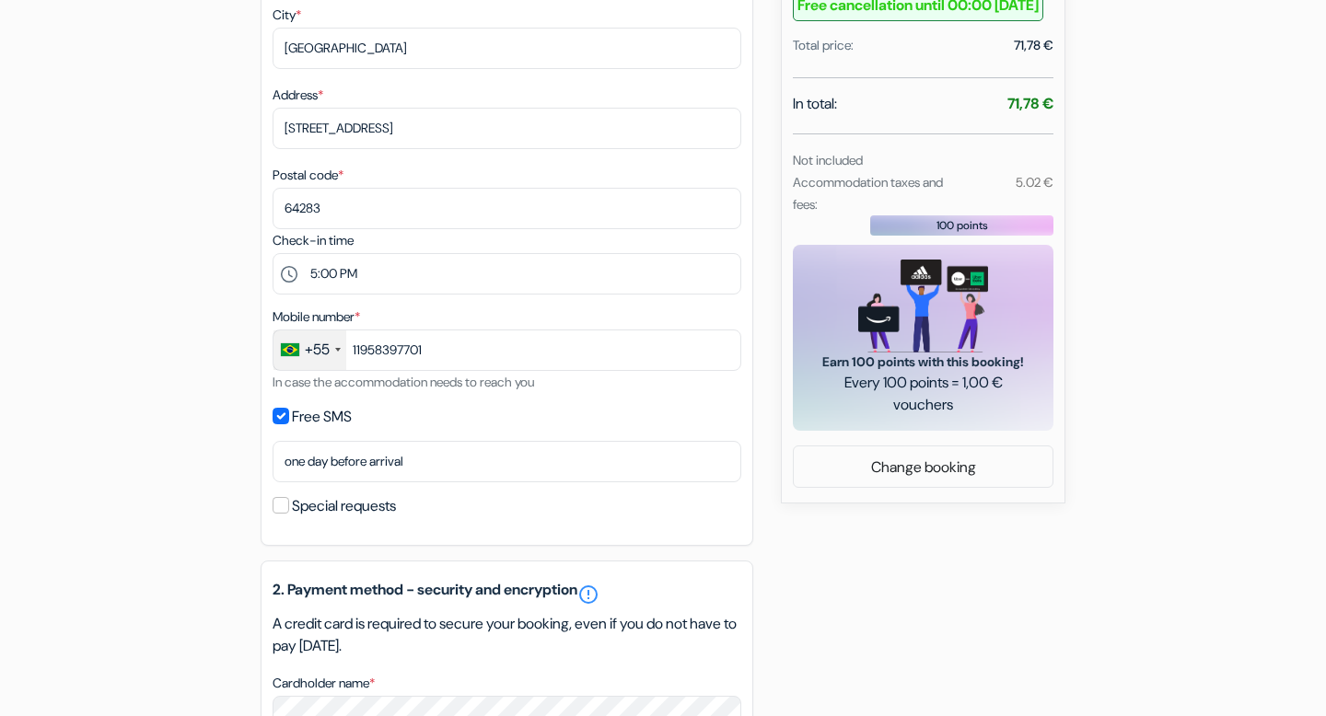
click at [159, 427] on div "add_box Youth Hostel Füssen Mariahilferstrasse 5, Füssen, Germany Accommodation…" at bounding box center [662, 396] width 1215 height 1720
click at [281, 424] on input "Free SMS" at bounding box center [281, 416] width 17 height 17
checkbox input "false"
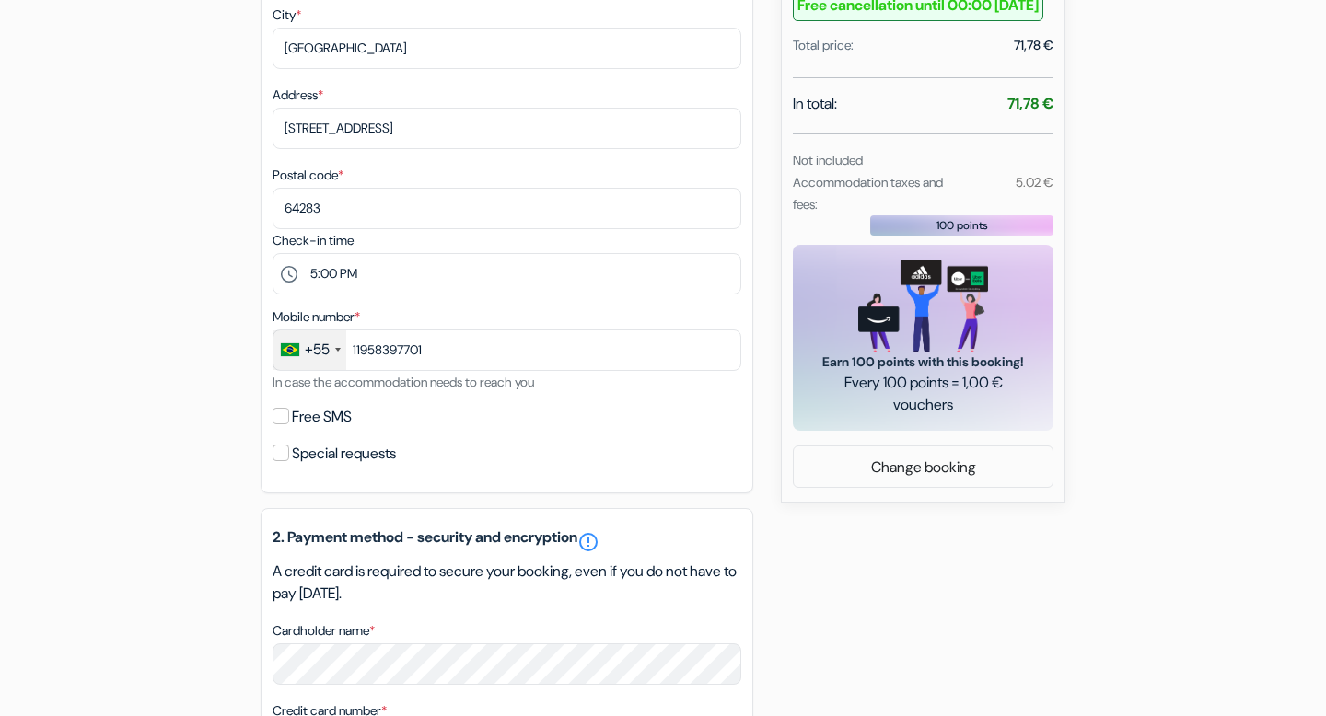
click at [192, 440] on div "add_box Youth Hostel Füssen Mariahilferstrasse 5, Füssen, Germany Accommodation…" at bounding box center [662, 370] width 1215 height 1668
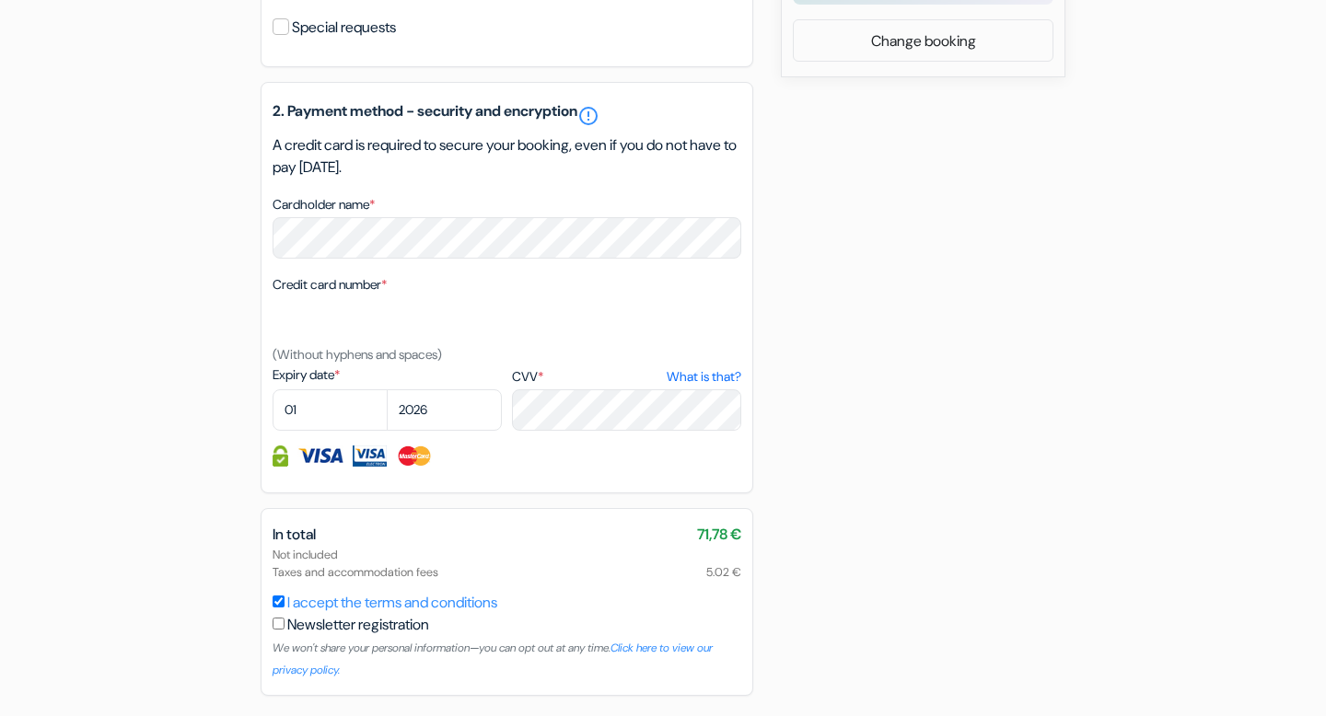
scroll to position [1076, 0]
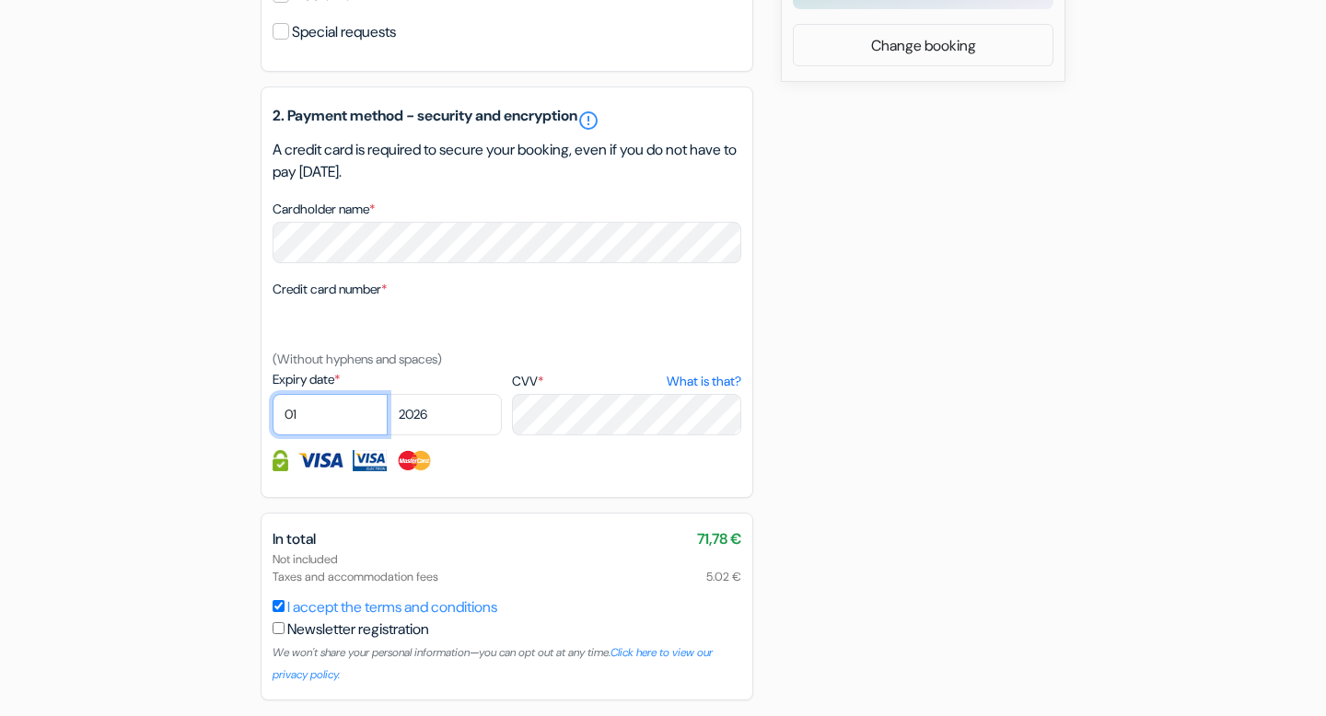
click at [355, 436] on select "01 02 03 04 05 06 07 08 09 10 11 12" at bounding box center [330, 414] width 115 height 41
select select "05"
click at [273, 417] on select "01 02 03 04 05 06 07 08 09 10 11 12" at bounding box center [330, 414] width 115 height 41
click at [483, 436] on select "2025 2026 2027 2028 2029 2030 2031 2032 2033 2034 2035 2036 2037 2038 2039 2040…" at bounding box center [444, 414] width 115 height 41
select select "2028"
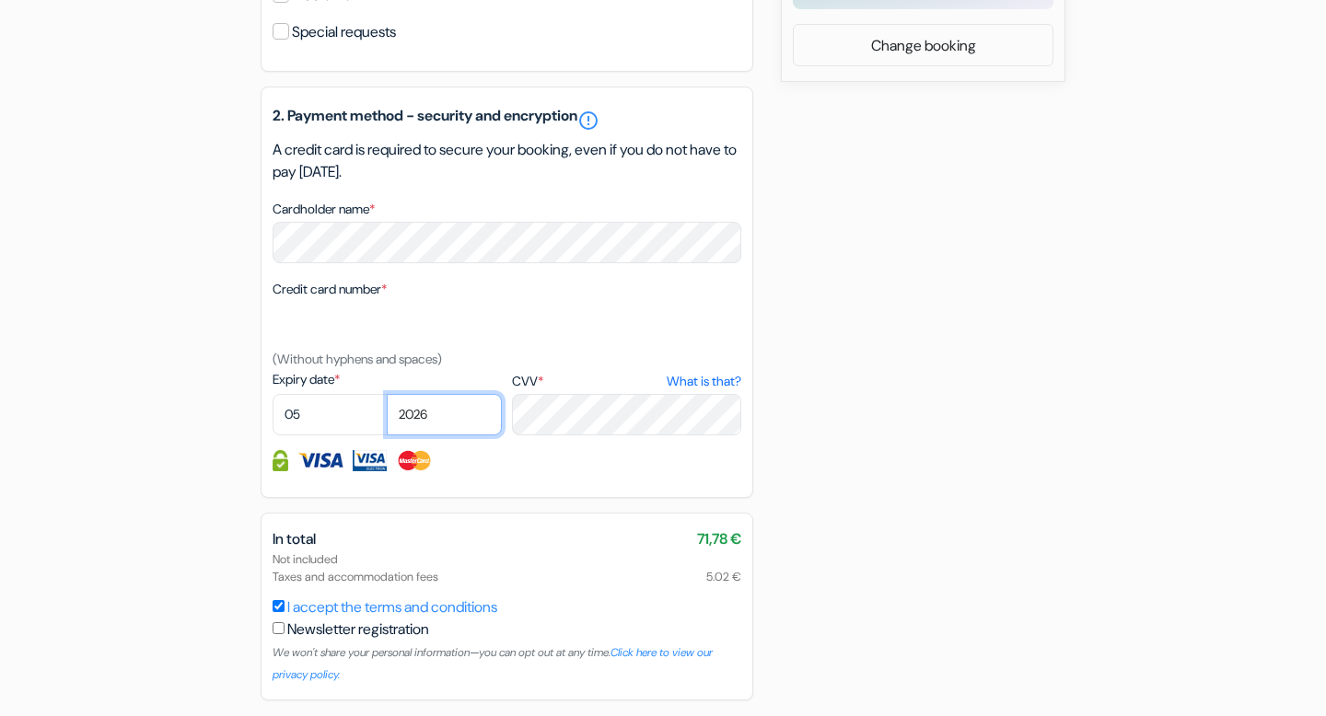
click at [387, 417] on select "2025 2026 2027 2028 2029 2030 2031 2032 2033 2034 2035 2036 2037 2038 2039 2040…" at bounding box center [444, 414] width 115 height 41
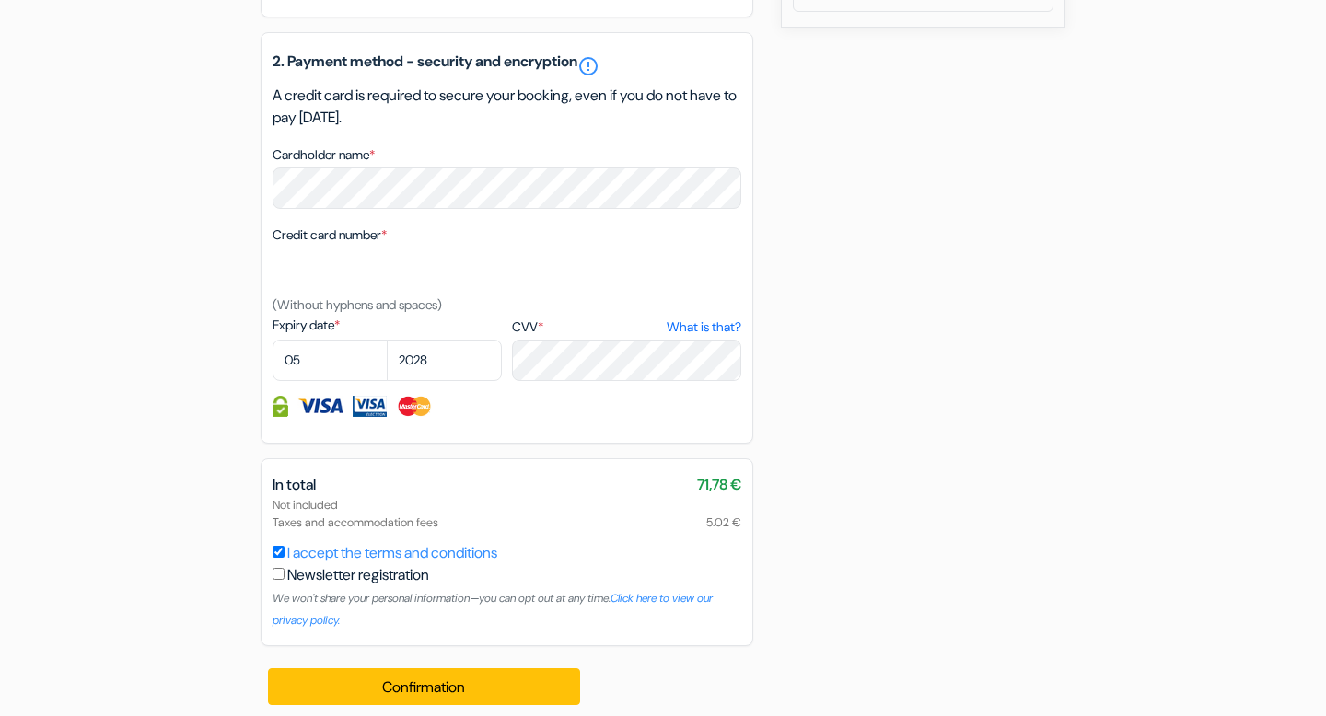
scroll to position [1165, 0]
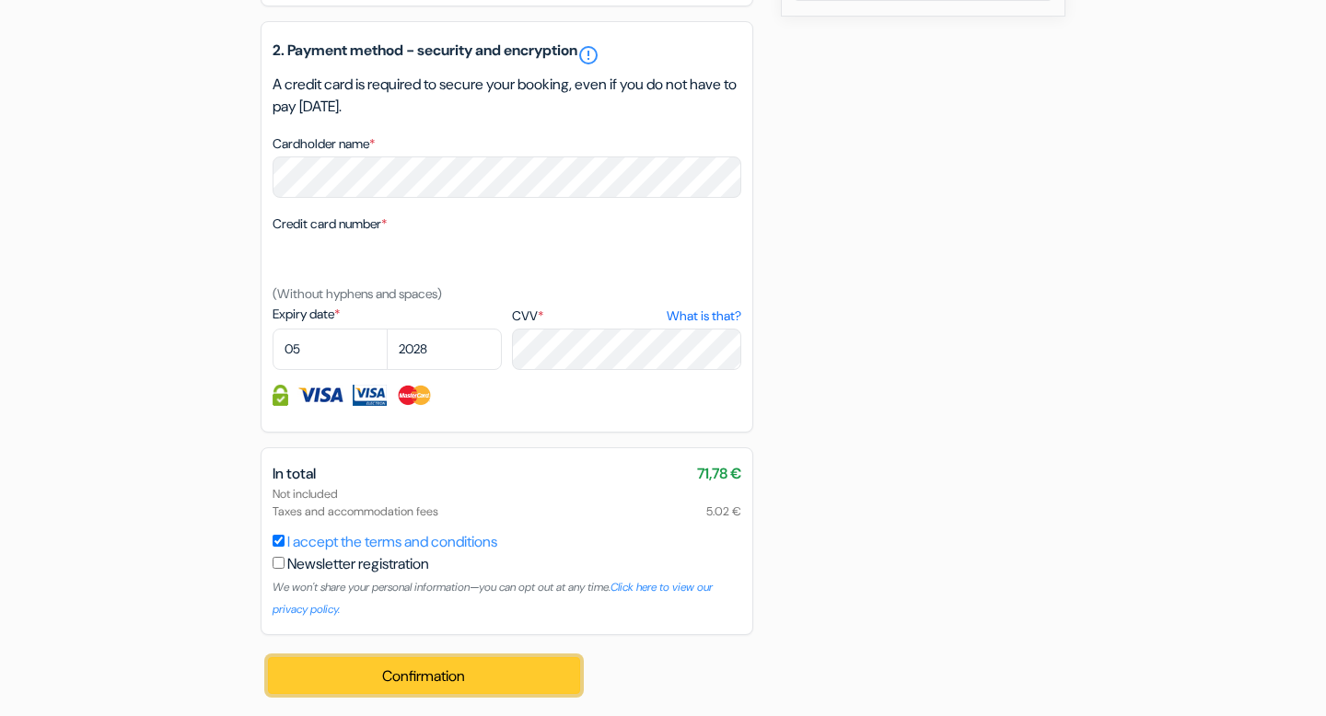
click at [458, 672] on font "Confirmation" at bounding box center [423, 676] width 83 height 19
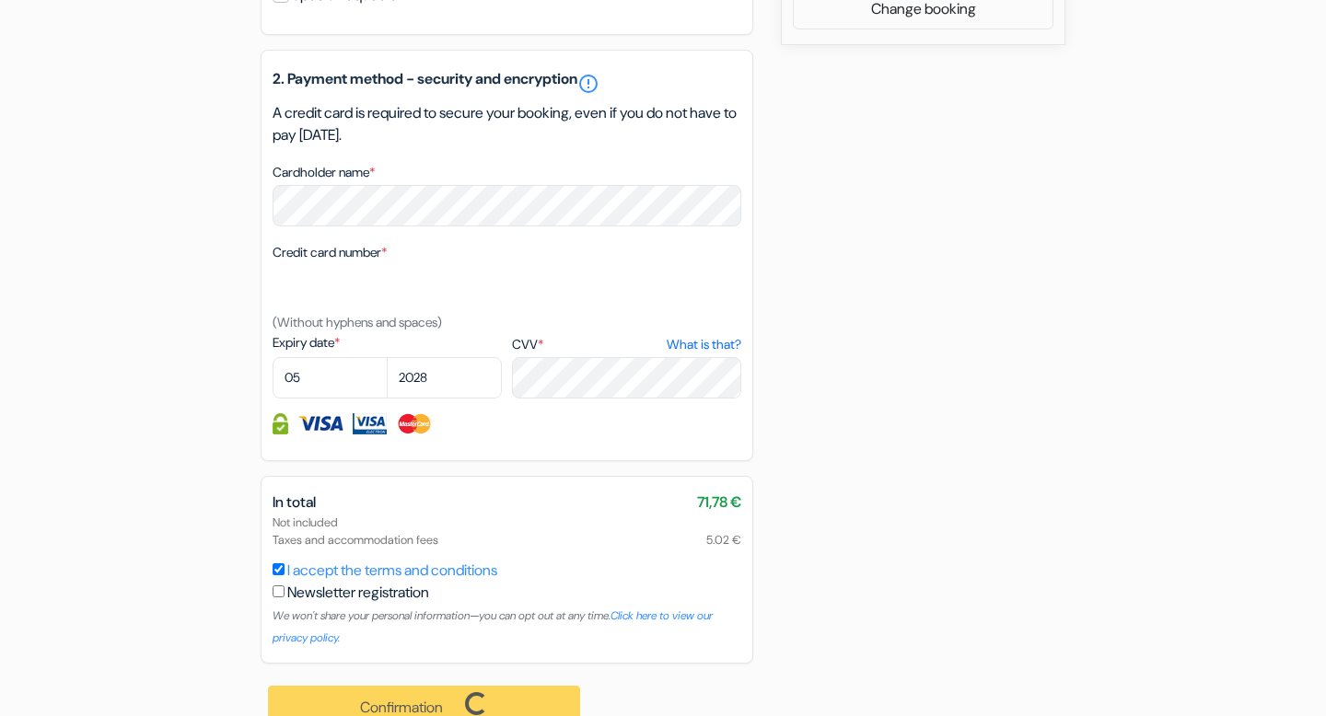
scroll to position [1168, 0]
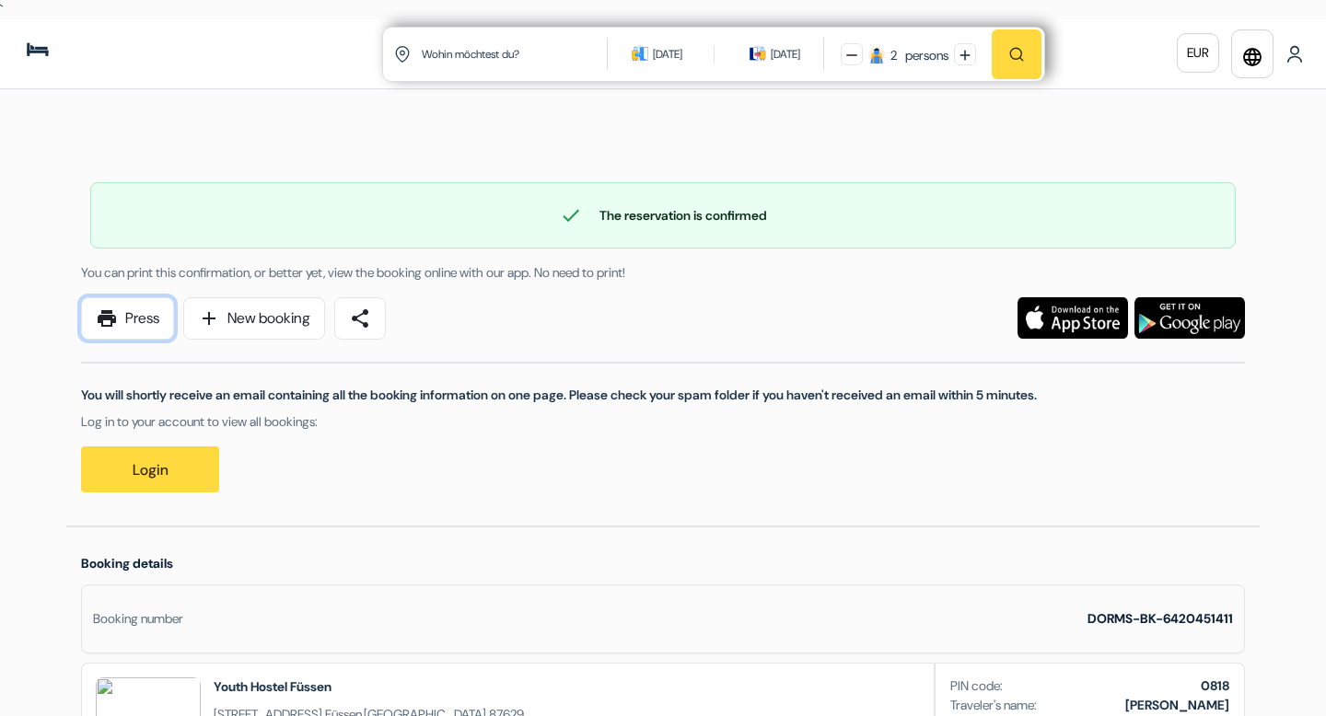
click at [159, 309] on font "Press" at bounding box center [142, 318] width 34 height 19
click at [632, 320] on div "print Press add New booking share" at bounding box center [416, 318] width 692 height 42
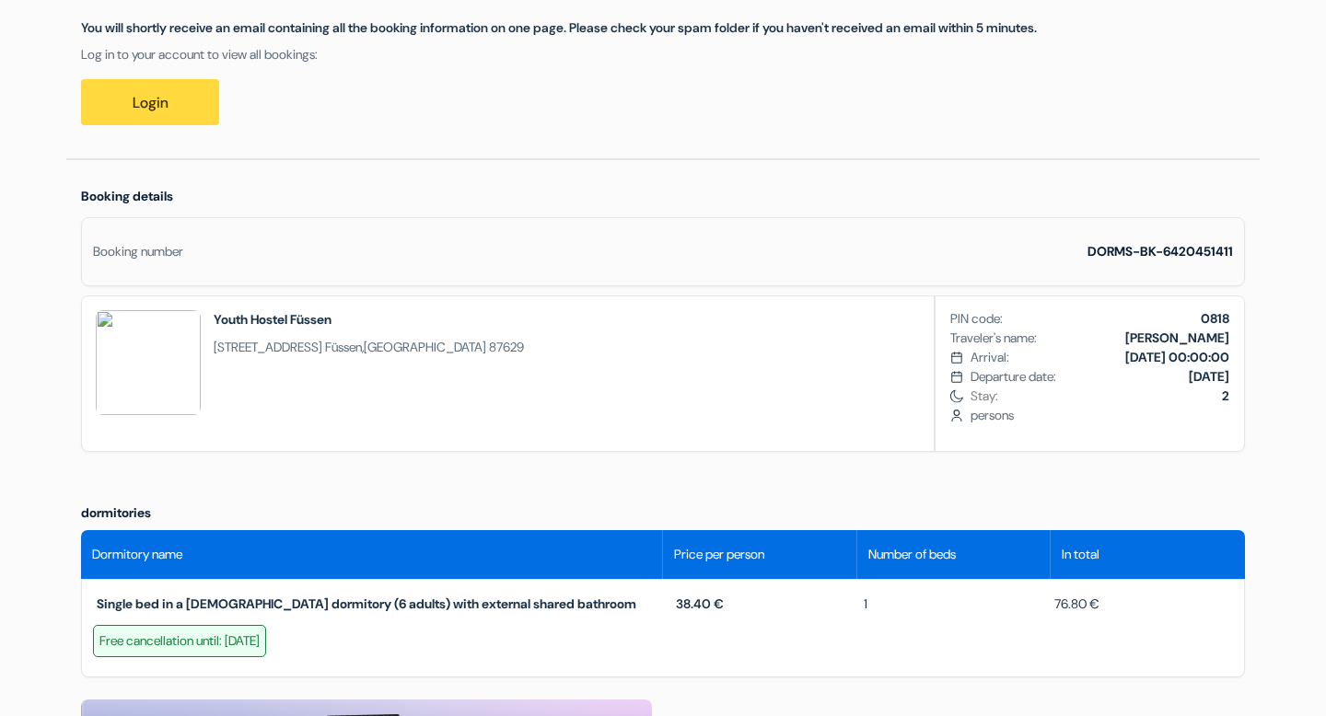
scroll to position [122, 0]
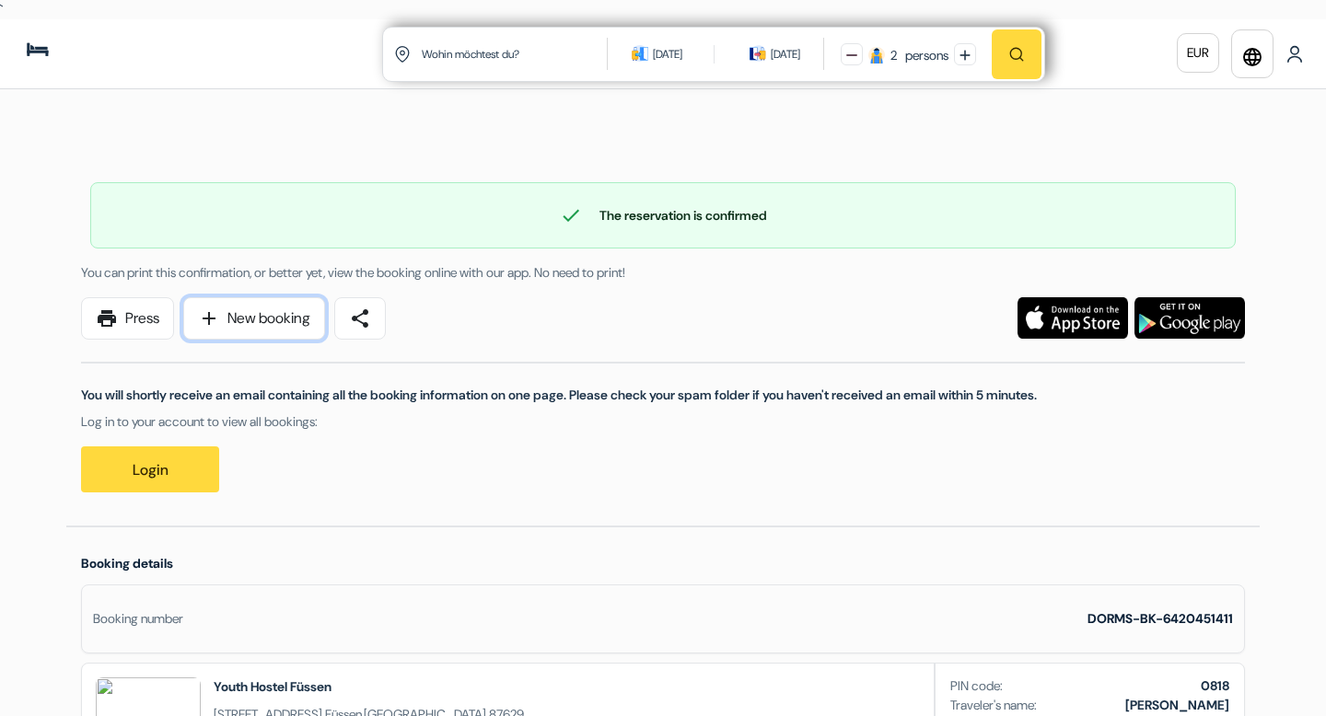
click at [291, 324] on font "New booking" at bounding box center [268, 318] width 83 height 19
